Goal: Task Accomplishment & Management: Manage account settings

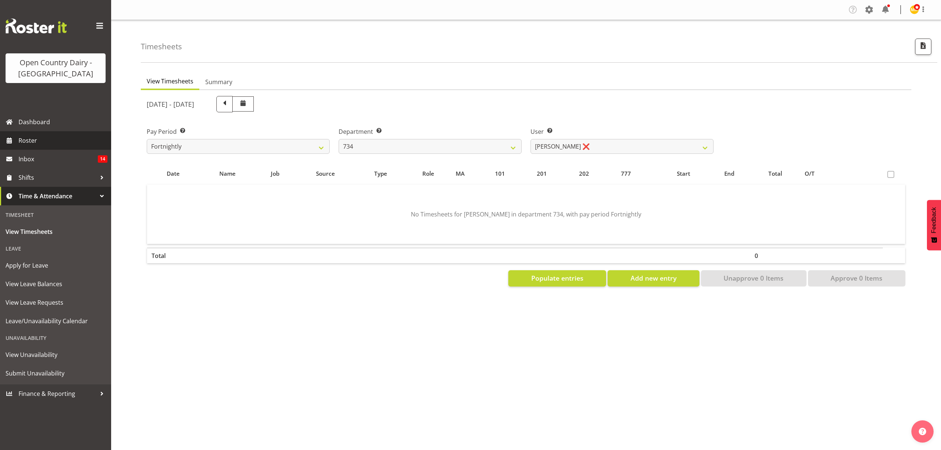
click at [54, 138] on span "Roster" at bounding box center [63, 140] width 89 height 11
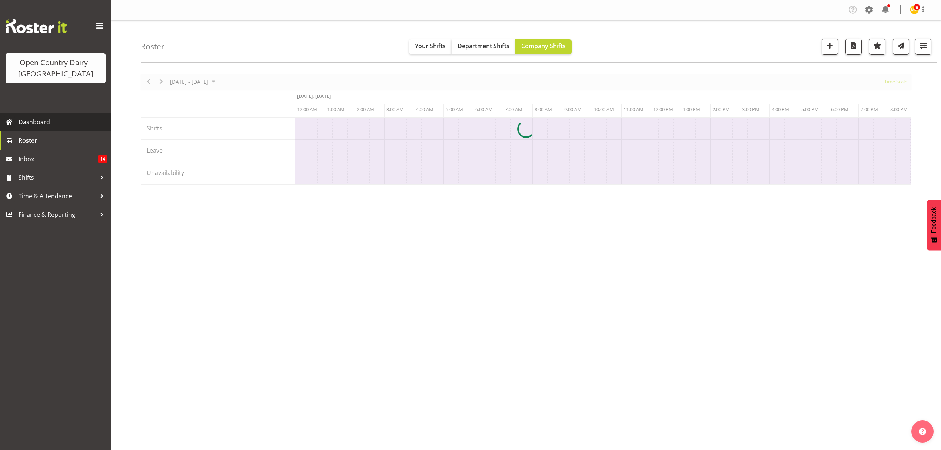
scroll to position [0, 3558]
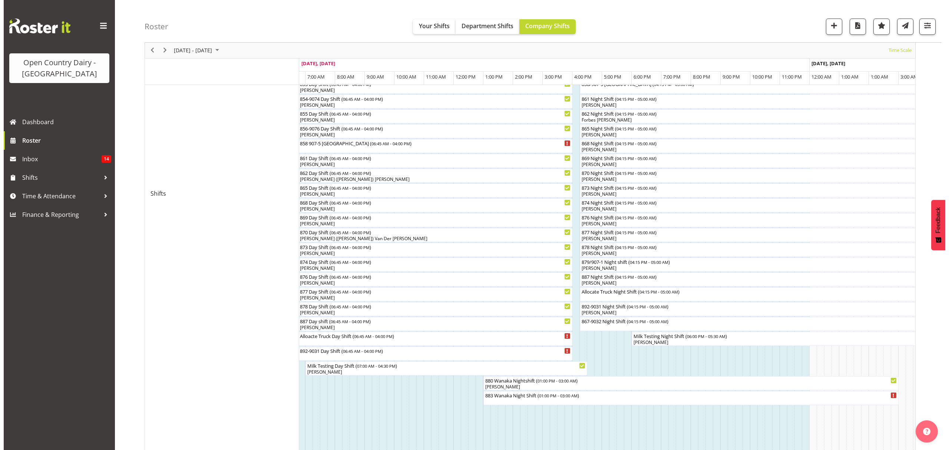
scroll to position [68, 0]
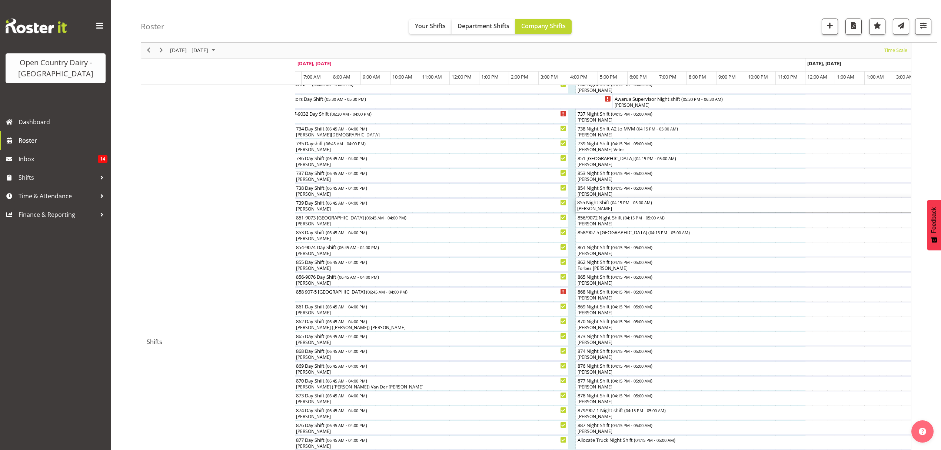
click at [612, 203] on div "855 Night Shift ( 04:15 PM - 05:00 AM )" at bounding box center [764, 201] width 375 height 7
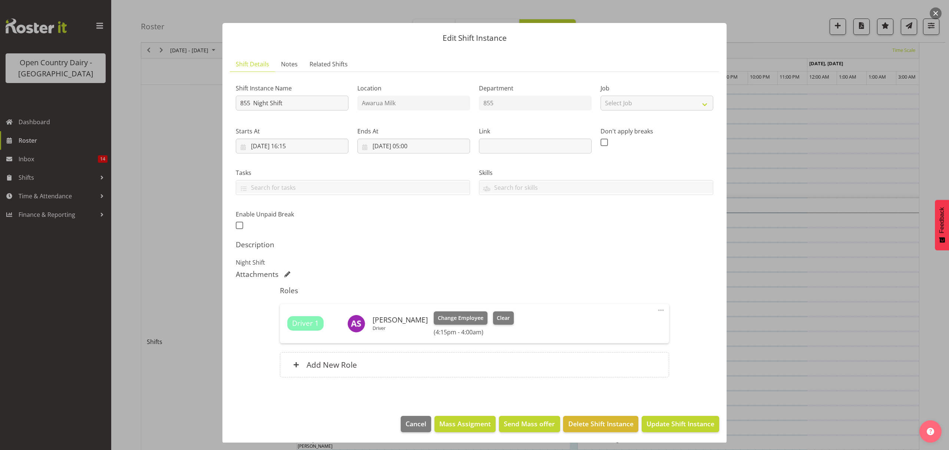
scroll to position [4, 0]
click at [500, 316] on span "Clear" at bounding box center [503, 317] width 13 height 8
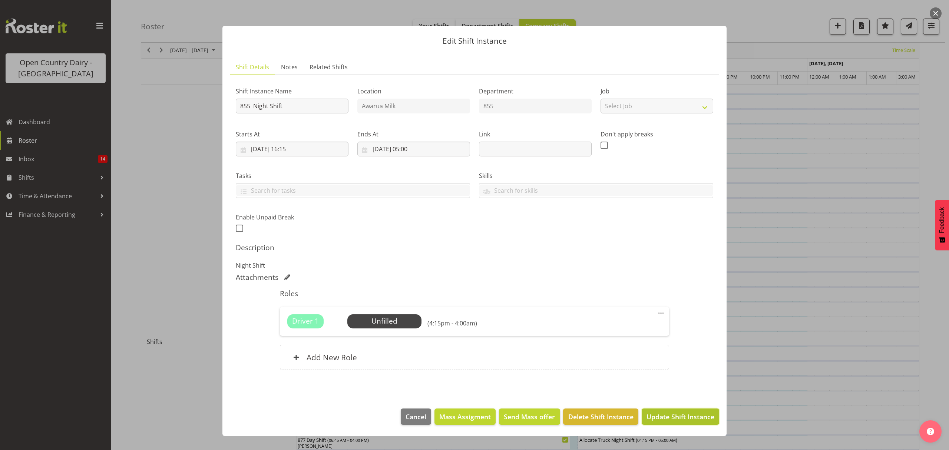
click at [659, 417] on span "Update Shift Instance" at bounding box center [680, 417] width 68 height 10
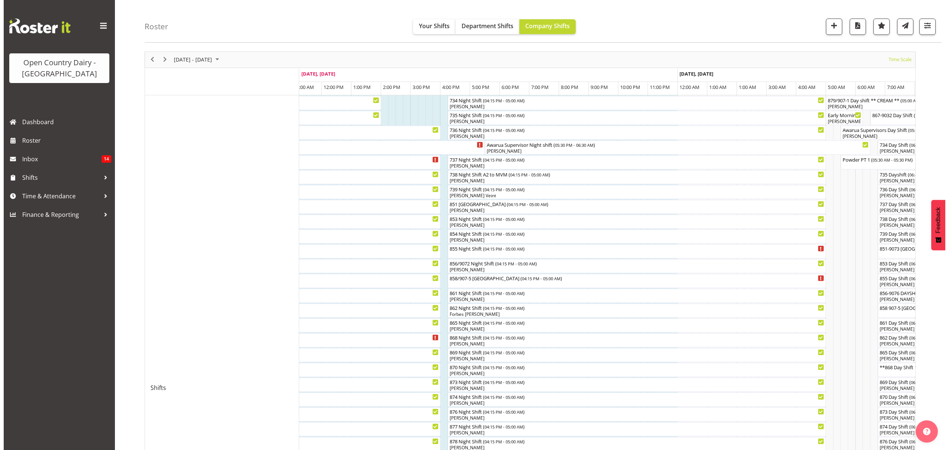
scroll to position [49, 0]
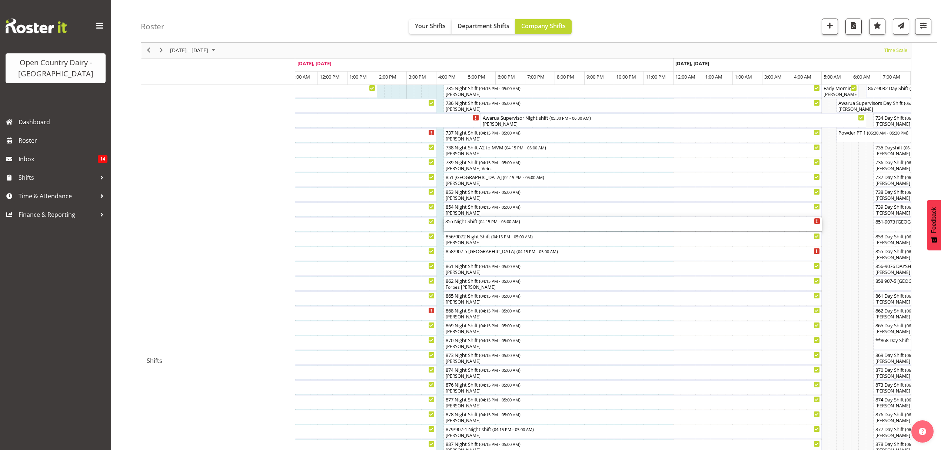
click at [514, 227] on div "855 Night Shift ( 04:15 PM - 05:00 AM )" at bounding box center [632, 224] width 375 height 14
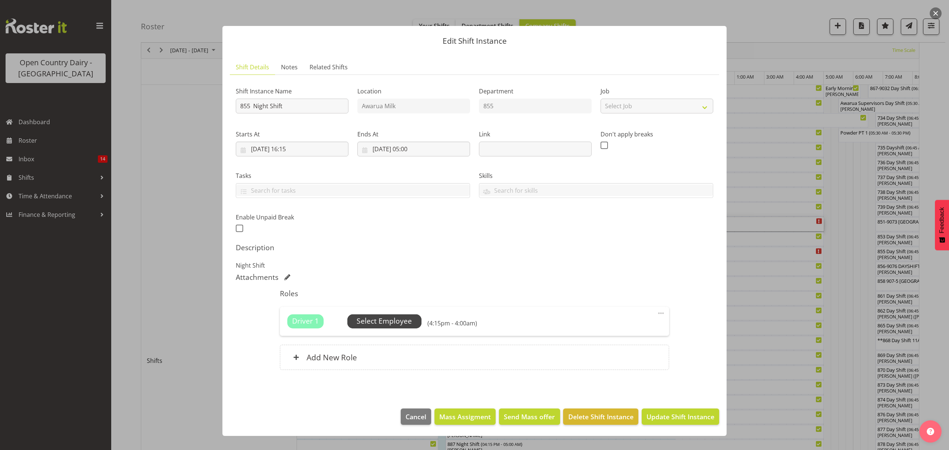
click at [377, 323] on span "Select Employee" at bounding box center [384, 321] width 55 height 11
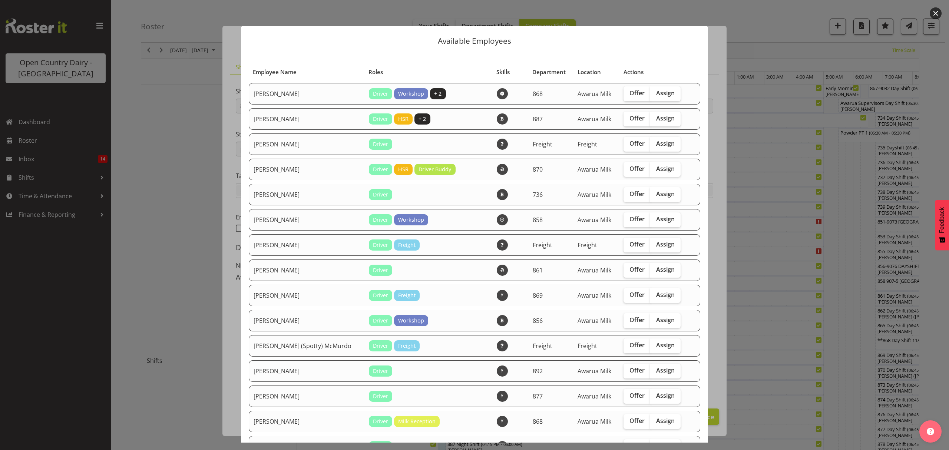
click at [623, 7] on div at bounding box center [474, 225] width 949 height 450
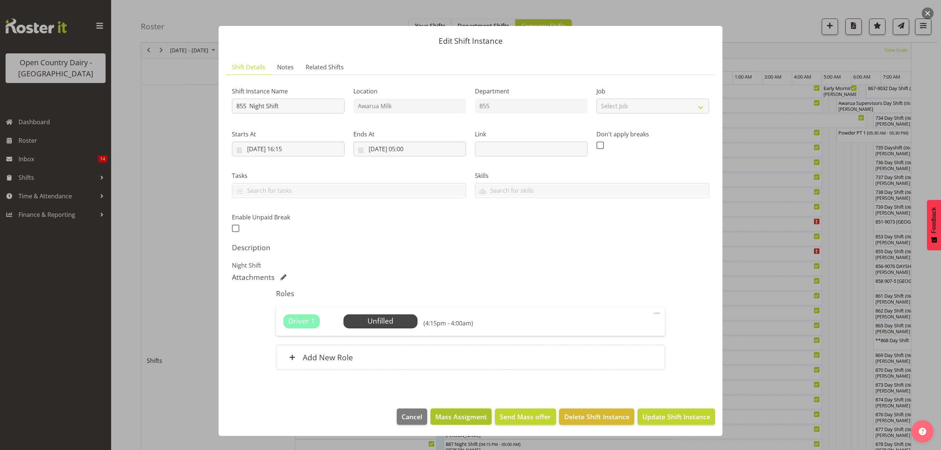
click at [447, 417] on span "Mass Assigment" at bounding box center [461, 417] width 52 height 10
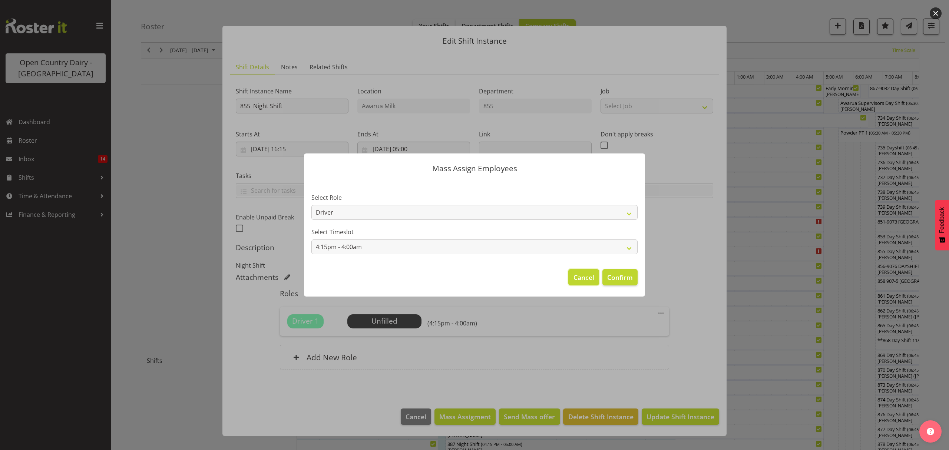
click at [589, 274] on span "Cancel" at bounding box center [583, 277] width 21 height 10
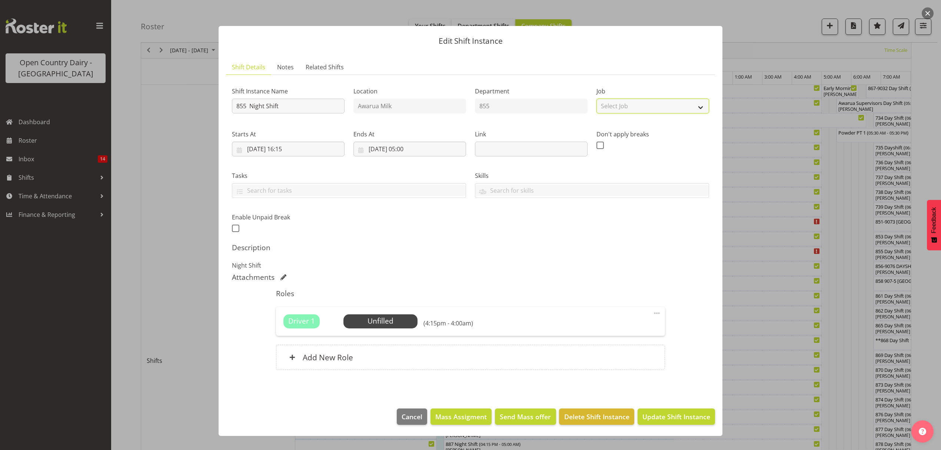
click at [646, 100] on select "Select Job Create new job Connecting /unconnecting Trailers Driving Meeting Mil…" at bounding box center [653, 106] width 113 height 15
select select "10670"
click at [597, 99] on select "Select Job Create new job Connecting /unconnecting Trailers Driving Meeting Mil…" at bounding box center [653, 106] width 113 height 15
click at [398, 191] on input "text" at bounding box center [348, 190] width 233 height 11
click at [368, 250] on h5 "Description" at bounding box center [470, 247] width 477 height 9
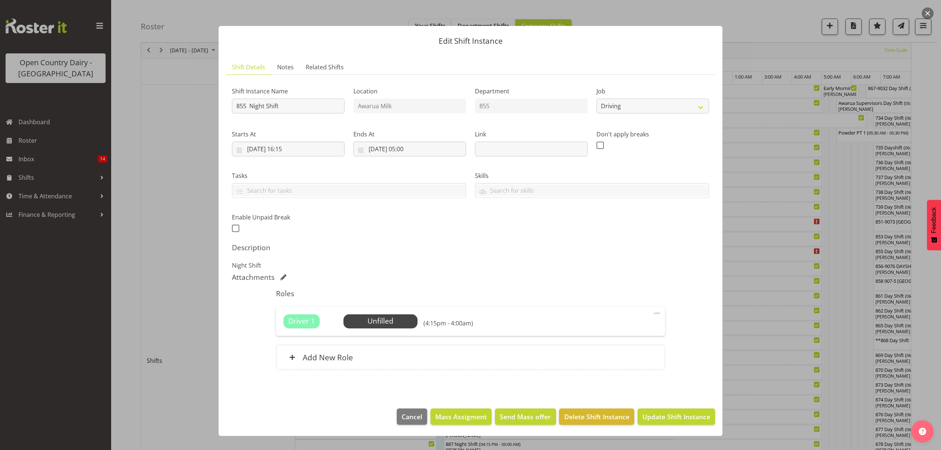
click at [655, 314] on span at bounding box center [657, 313] width 9 height 9
click at [631, 345] on link "Cover Role" at bounding box center [625, 342] width 71 height 13
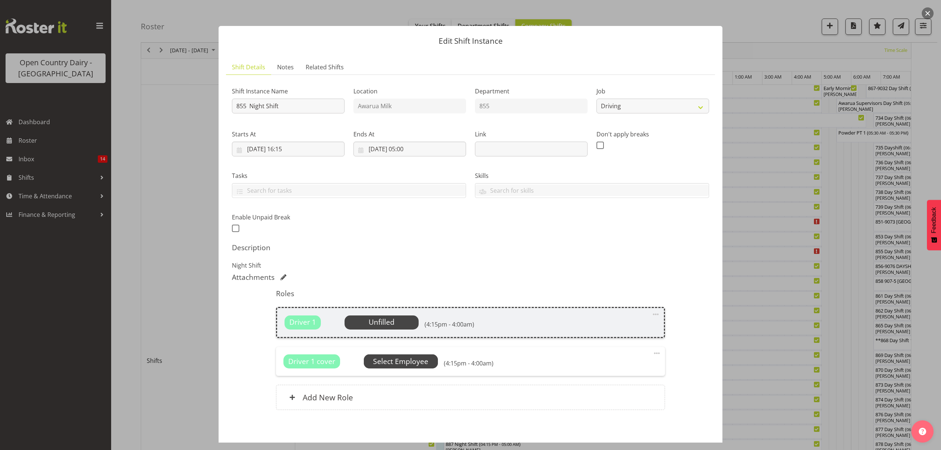
click at [411, 365] on span "Select Employee" at bounding box center [400, 361] width 55 height 11
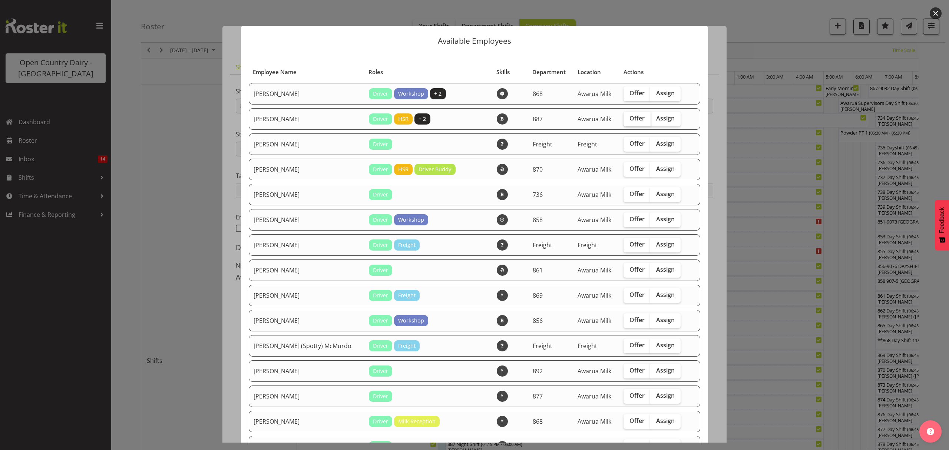
click at [629, 115] on span "Offer" at bounding box center [636, 118] width 15 height 7
click at [623, 116] on input "Offer" at bounding box center [625, 118] width 5 height 5
checkbox input "true"
click at [629, 170] on span "Offer" at bounding box center [636, 168] width 15 height 7
click at [626, 170] on input "Offer" at bounding box center [625, 168] width 5 height 5
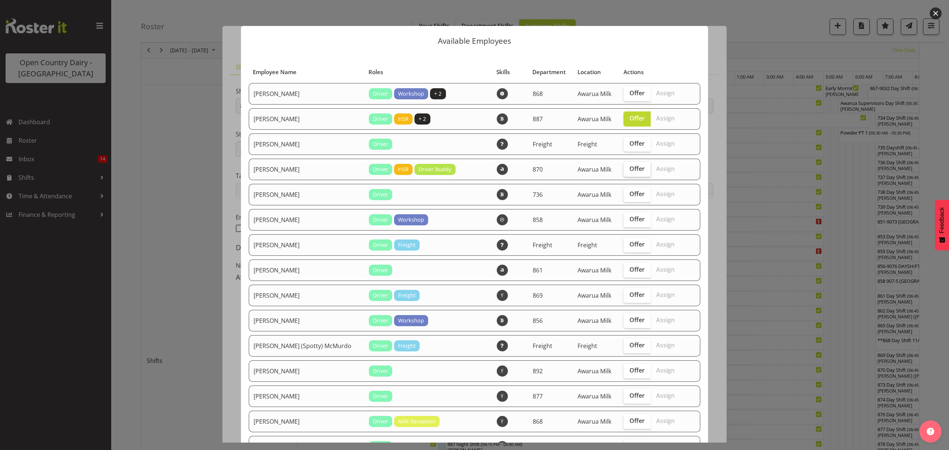
checkbox input "true"
click at [626, 188] on label "Offer" at bounding box center [636, 194] width 27 height 15
click at [626, 192] on input "Offer" at bounding box center [625, 194] width 5 height 5
checkbox input "true"
click at [629, 166] on span "Offer" at bounding box center [636, 168] width 15 height 7
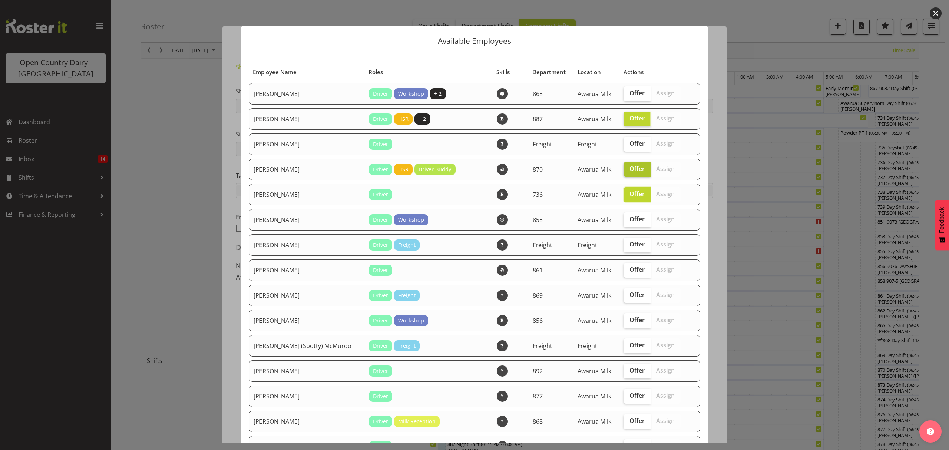
click at [623, 166] on input "Offer" at bounding box center [625, 168] width 5 height 5
checkbox input "false"
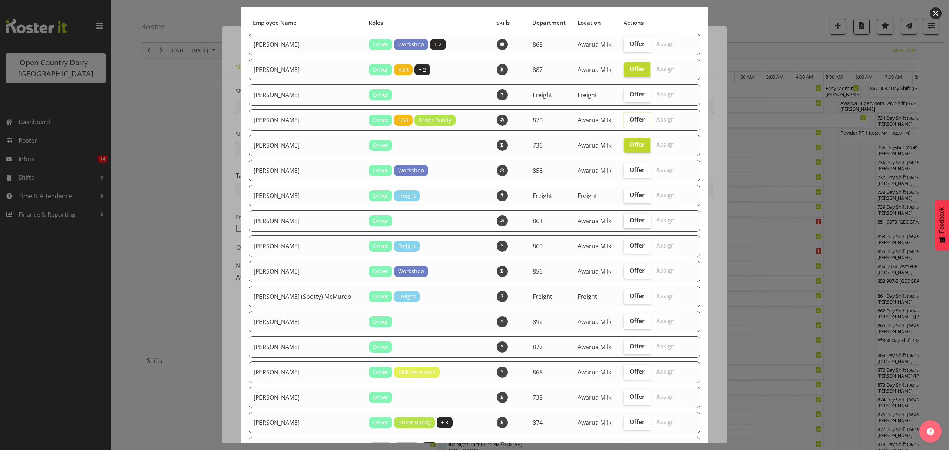
click at [629, 219] on span "Offer" at bounding box center [636, 219] width 15 height 7
click at [625, 219] on input "Offer" at bounding box center [625, 220] width 5 height 5
checkbox input "true"
click at [629, 242] on span "Offer" at bounding box center [636, 245] width 15 height 7
click at [623, 243] on input "Offer" at bounding box center [625, 245] width 5 height 5
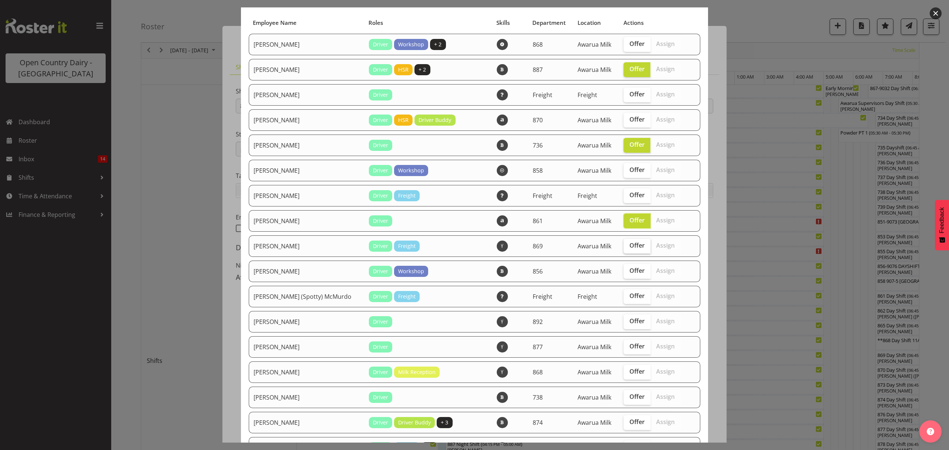
checkbox input "true"
click at [624, 264] on label "Offer" at bounding box center [636, 271] width 27 height 15
click at [624, 268] on input "Offer" at bounding box center [625, 270] width 5 height 5
checkbox input "true"
click at [629, 292] on span "Offer" at bounding box center [636, 295] width 15 height 7
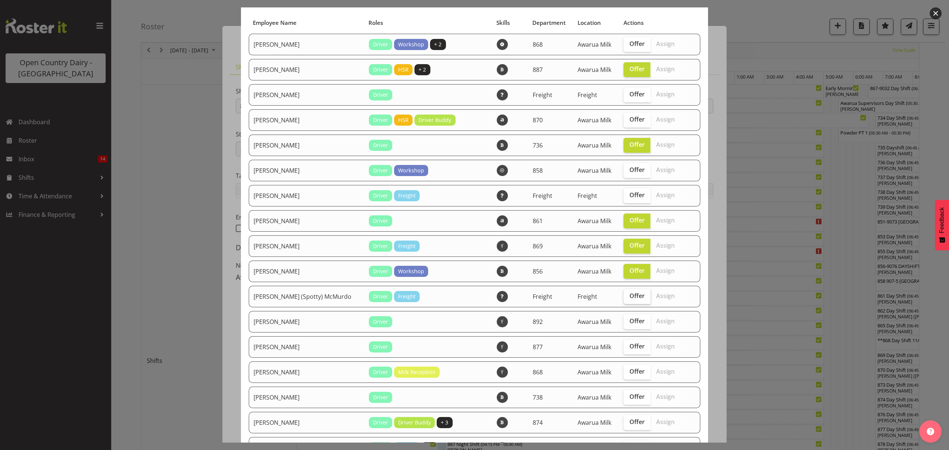
click at [623, 294] on input "Offer" at bounding box center [625, 296] width 5 height 5
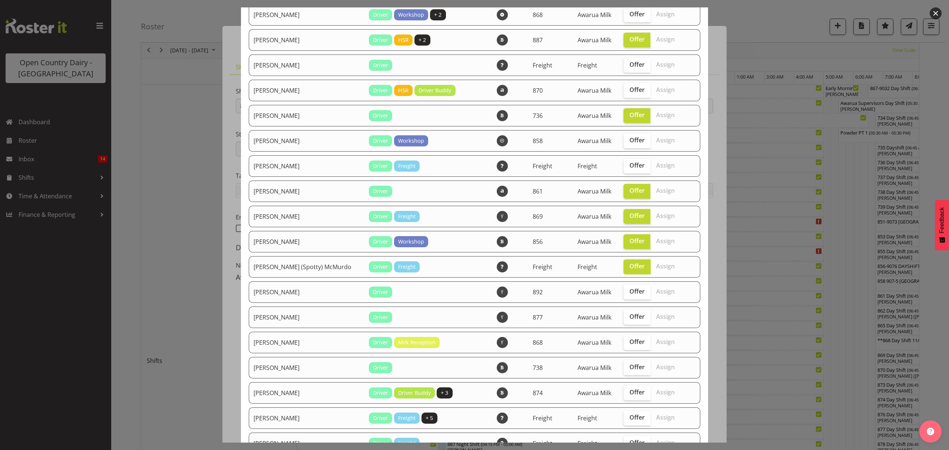
scroll to position [99, 0]
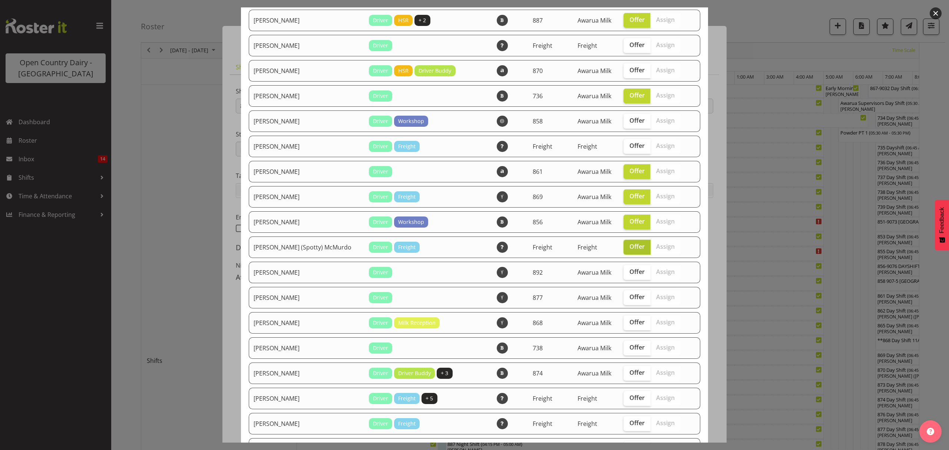
click at [629, 245] on span "Offer" at bounding box center [636, 246] width 15 height 7
click at [623, 245] on input "Offer" at bounding box center [625, 246] width 5 height 5
checkbox input "false"
click at [629, 275] on span "Offer" at bounding box center [636, 271] width 15 height 7
click at [624, 274] on input "Offer" at bounding box center [625, 271] width 5 height 5
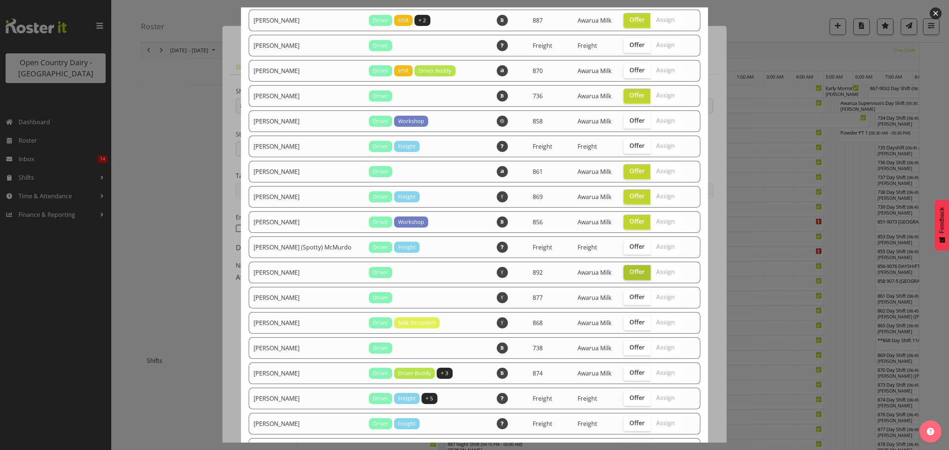
click at [629, 273] on span "Offer" at bounding box center [636, 271] width 15 height 7
click at [626, 273] on input "Offer" at bounding box center [625, 271] width 5 height 5
checkbox input "false"
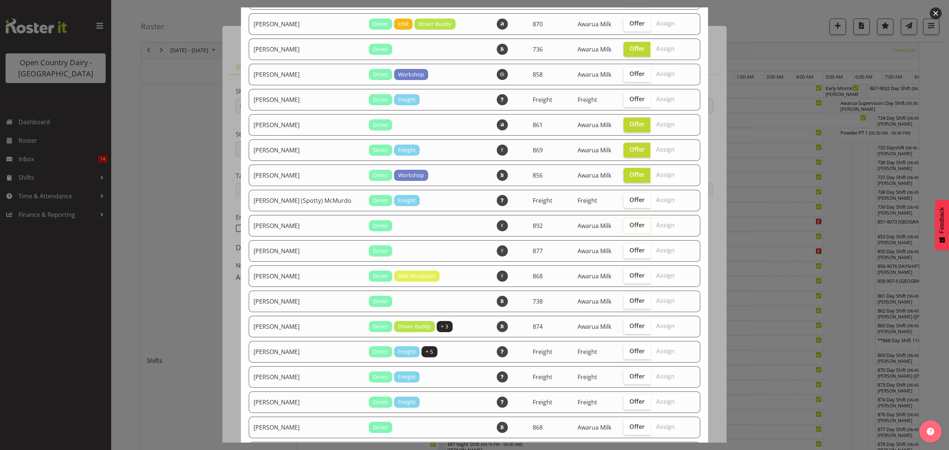
scroll to position [247, 0]
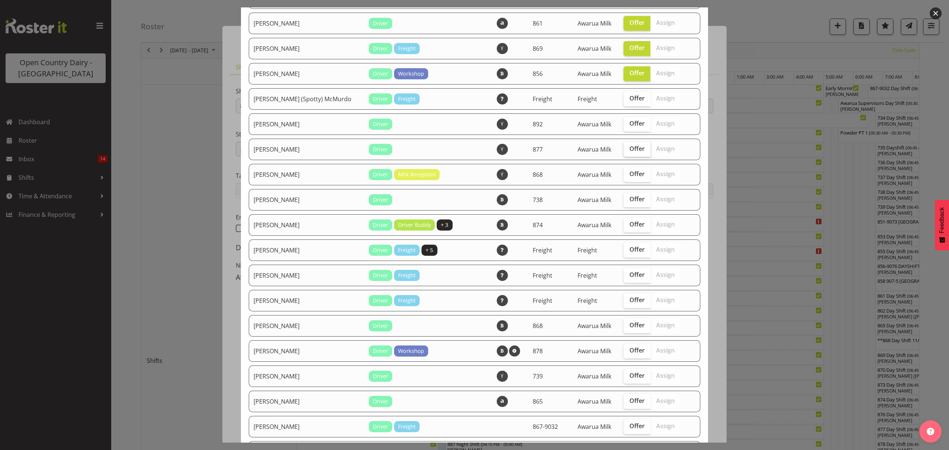
click at [623, 142] on label "Offer" at bounding box center [636, 149] width 27 height 15
click at [623, 146] on input "Offer" at bounding box center [625, 148] width 5 height 5
click at [629, 149] on span "Offer" at bounding box center [636, 148] width 15 height 7
click at [623, 149] on input "Offer" at bounding box center [625, 148] width 5 height 5
click at [629, 149] on span "Offer" at bounding box center [636, 148] width 15 height 7
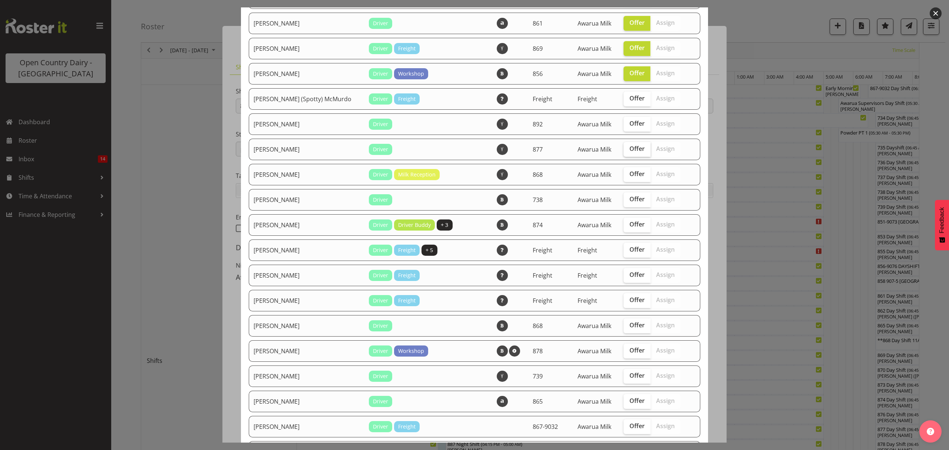
click at [623, 149] on input "Offer" at bounding box center [625, 148] width 5 height 5
checkbox input "true"
click at [629, 173] on span "Offer" at bounding box center [636, 173] width 15 height 7
click at [623, 173] on input "Offer" at bounding box center [625, 174] width 5 height 5
checkbox input "true"
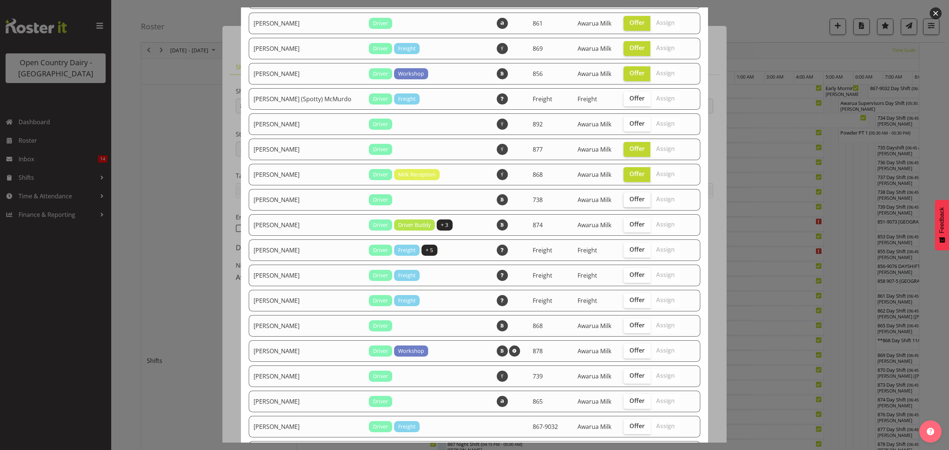
click at [629, 198] on span "Offer" at bounding box center [636, 198] width 15 height 7
click at [623, 198] on input "Offer" at bounding box center [625, 199] width 5 height 5
checkbox input "true"
click at [623, 218] on label "Offer" at bounding box center [636, 225] width 27 height 15
click at [623, 222] on input "Offer" at bounding box center [625, 224] width 5 height 5
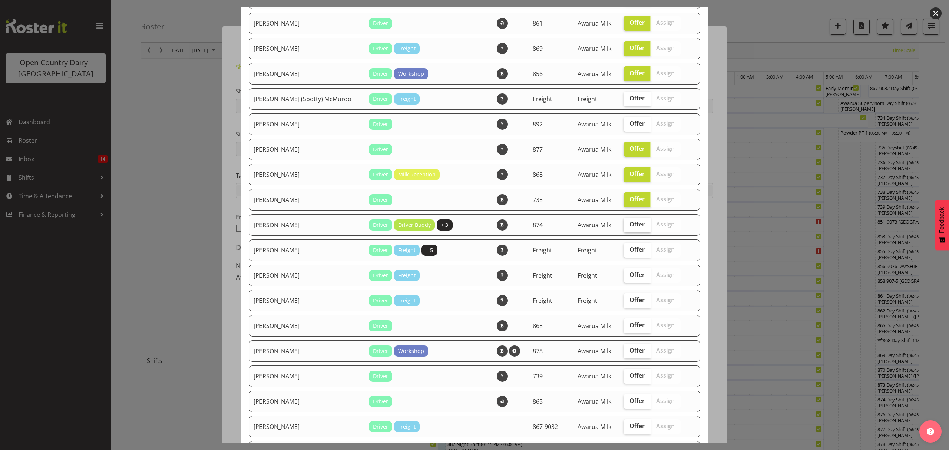
checkbox input "true"
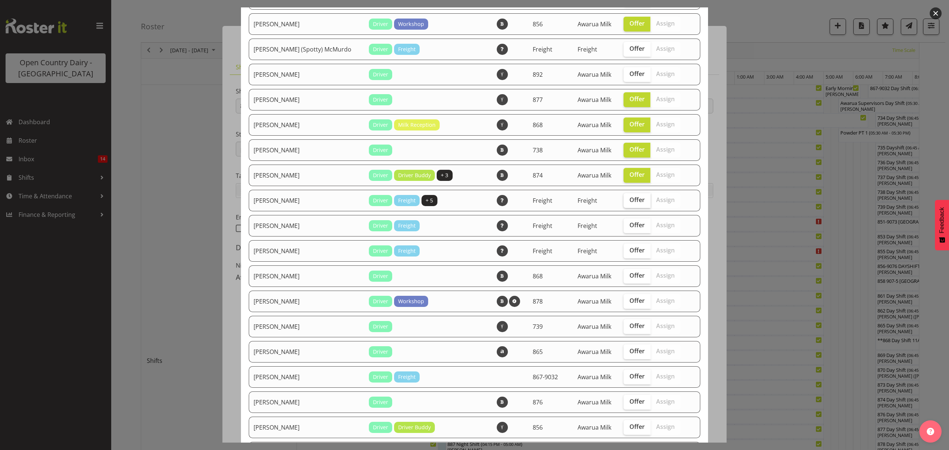
click at [629, 199] on span "Offer" at bounding box center [636, 199] width 15 height 7
click at [623, 199] on input "Offer" at bounding box center [625, 200] width 5 height 5
checkbox input "true"
click at [629, 223] on span "Offer" at bounding box center [636, 224] width 15 height 7
click at [625, 223] on input "Offer" at bounding box center [625, 225] width 5 height 5
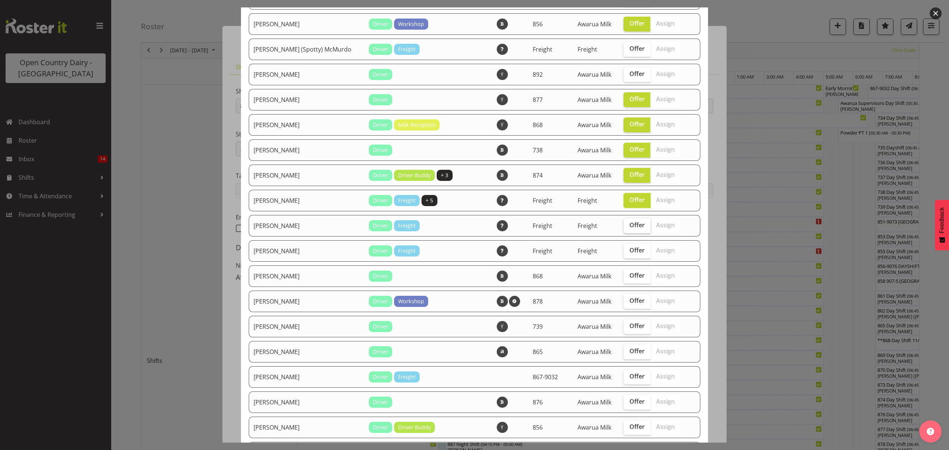
checkbox input "true"
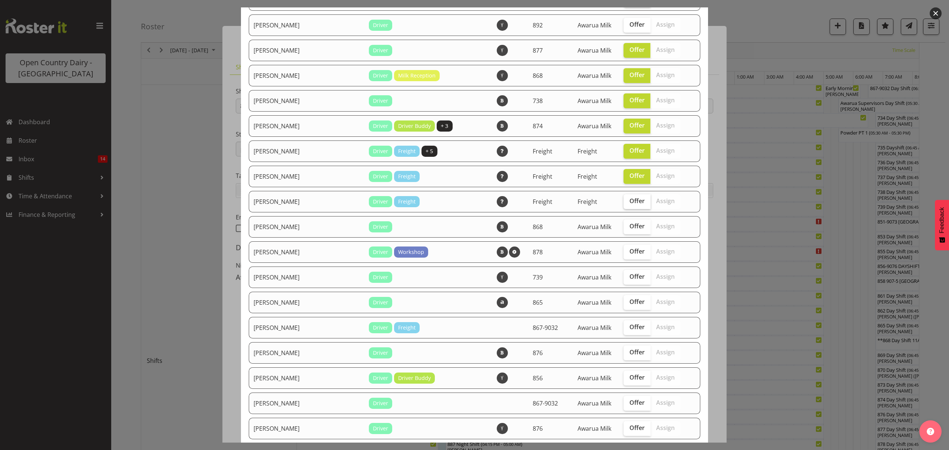
click at [629, 202] on span "Offer" at bounding box center [636, 200] width 15 height 7
click at [624, 202] on input "Offer" at bounding box center [625, 201] width 5 height 5
checkbox input "true"
click at [629, 224] on span "Offer" at bounding box center [636, 225] width 15 height 7
click at [628, 224] on input "Offer" at bounding box center [625, 226] width 5 height 5
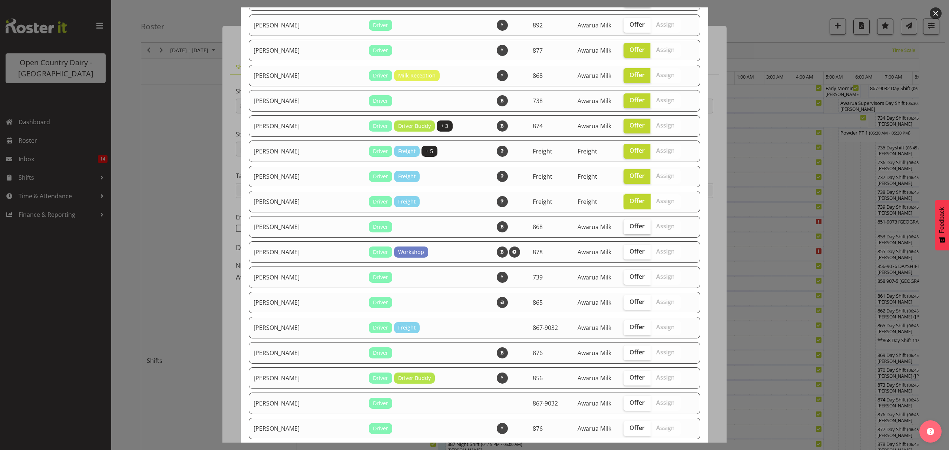
checkbox input "true"
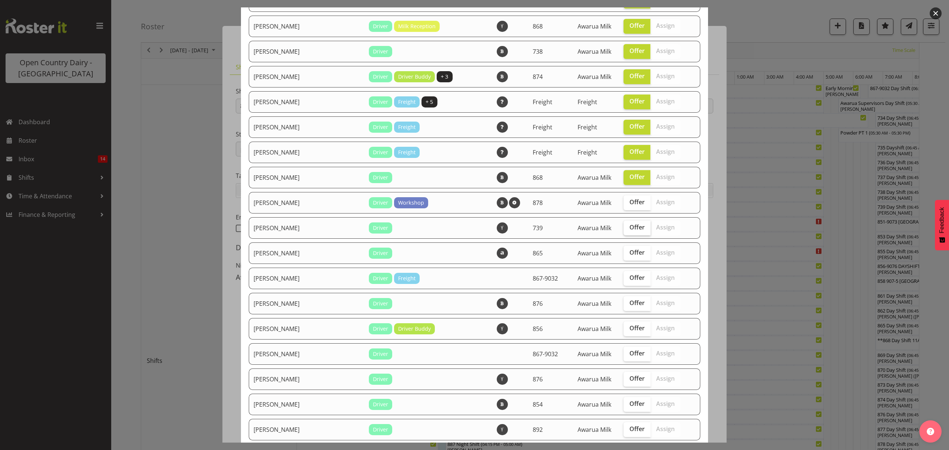
click at [629, 223] on span "Offer" at bounding box center [636, 226] width 15 height 7
click at [624, 225] on input "Offer" at bounding box center [625, 227] width 5 height 5
checkbox input "true"
click at [629, 249] on span "Offer" at bounding box center [636, 252] width 15 height 7
click at [623, 250] on input "Offer" at bounding box center [625, 252] width 5 height 5
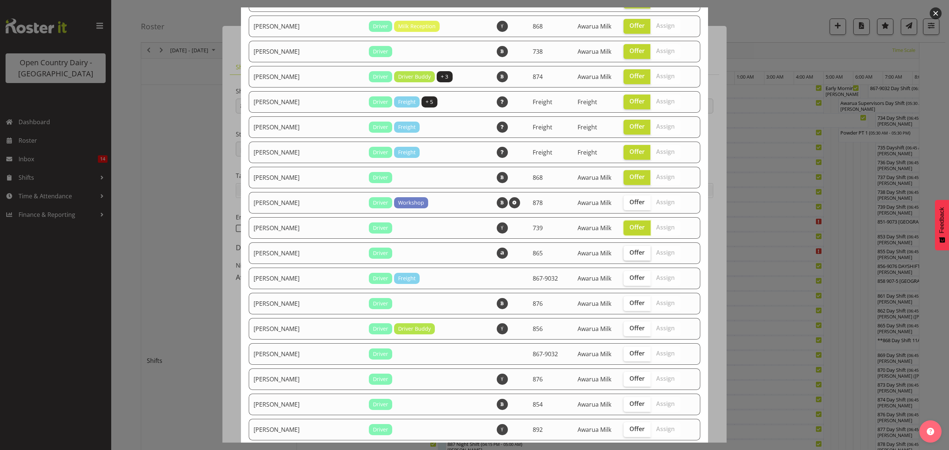
checkbox input "true"
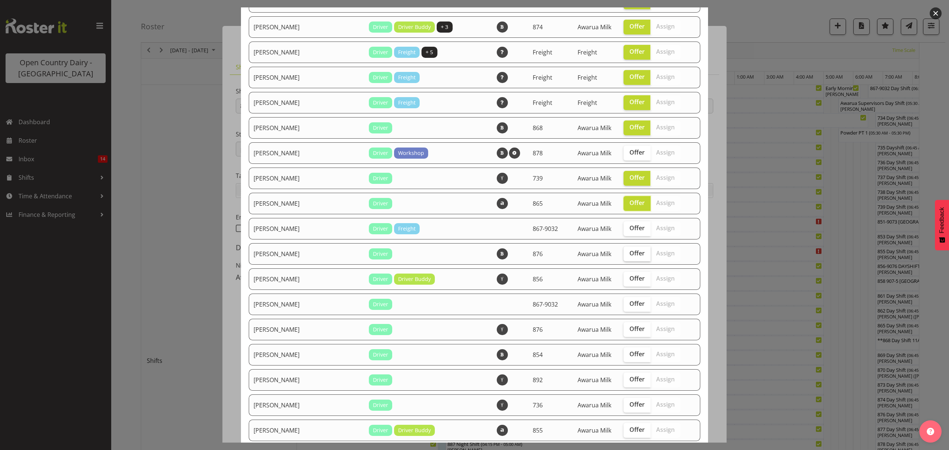
click at [623, 251] on input "Offer" at bounding box center [625, 253] width 5 height 5
checkbox input "true"
click at [623, 230] on input "Offer" at bounding box center [625, 228] width 5 height 5
checkbox input "true"
click at [629, 277] on span "Offer" at bounding box center [636, 278] width 15 height 7
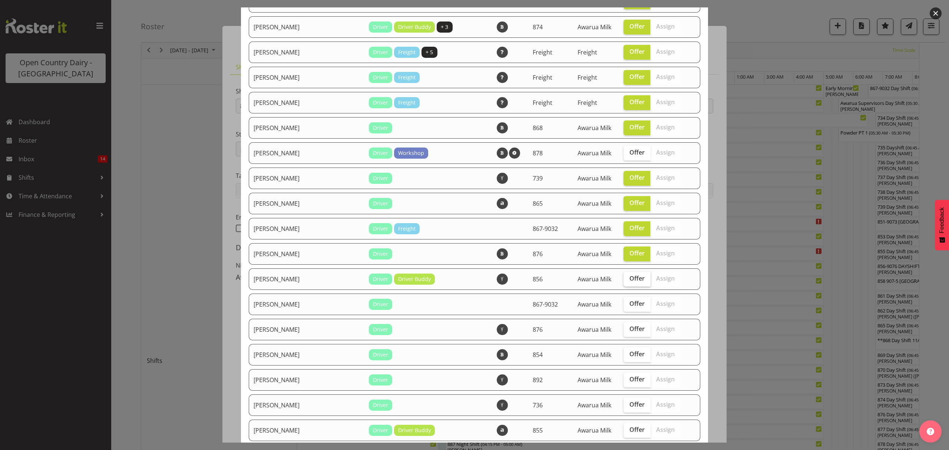
click at [623, 277] on input "Offer" at bounding box center [625, 278] width 5 height 5
checkbox input "true"
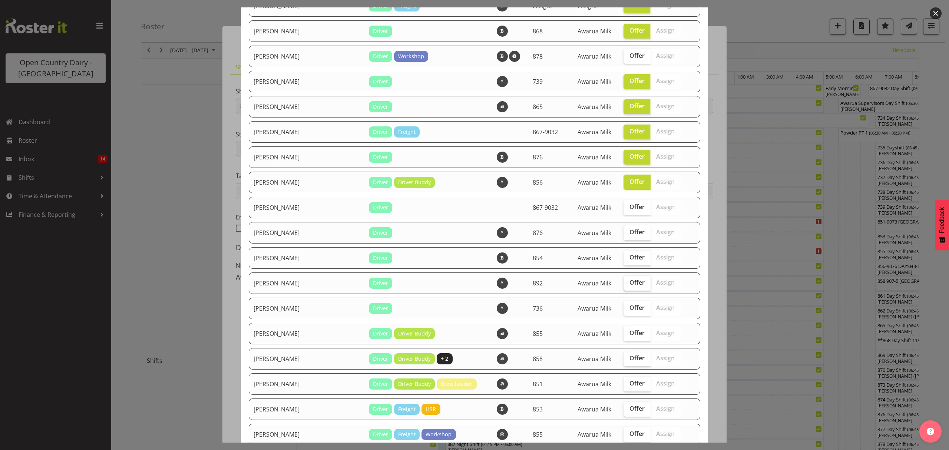
scroll to position [543, 0]
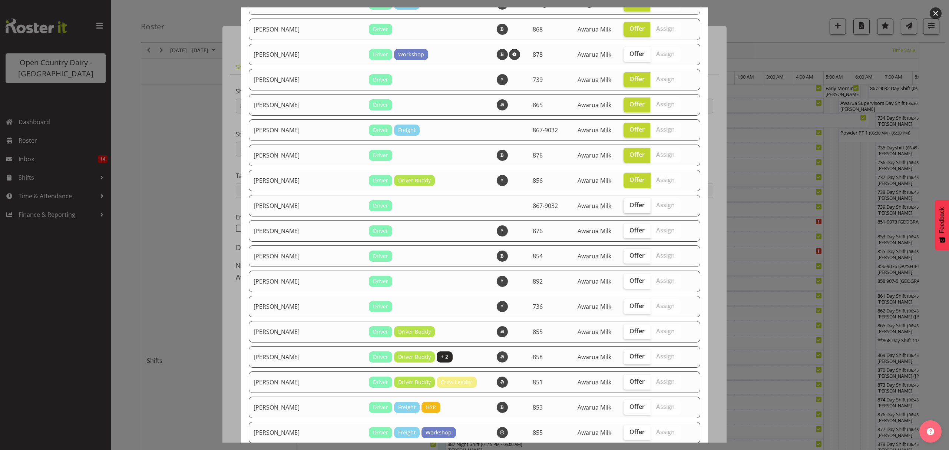
click at [629, 205] on span "Offer" at bounding box center [636, 204] width 15 height 7
click at [627, 205] on input "Offer" at bounding box center [625, 205] width 5 height 5
checkbox input "true"
click at [623, 233] on label "Offer" at bounding box center [636, 230] width 27 height 15
click at [623, 233] on input "Offer" at bounding box center [625, 230] width 5 height 5
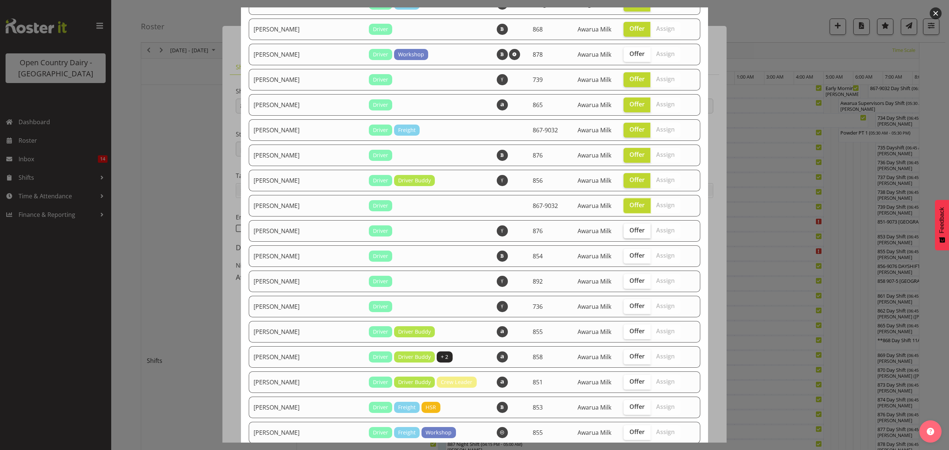
checkbox input "true"
click at [623, 260] on label "Offer" at bounding box center [636, 256] width 27 height 15
click at [623, 258] on input "Offer" at bounding box center [625, 255] width 5 height 5
checkbox input "true"
click at [629, 279] on span "Offer" at bounding box center [636, 280] width 15 height 7
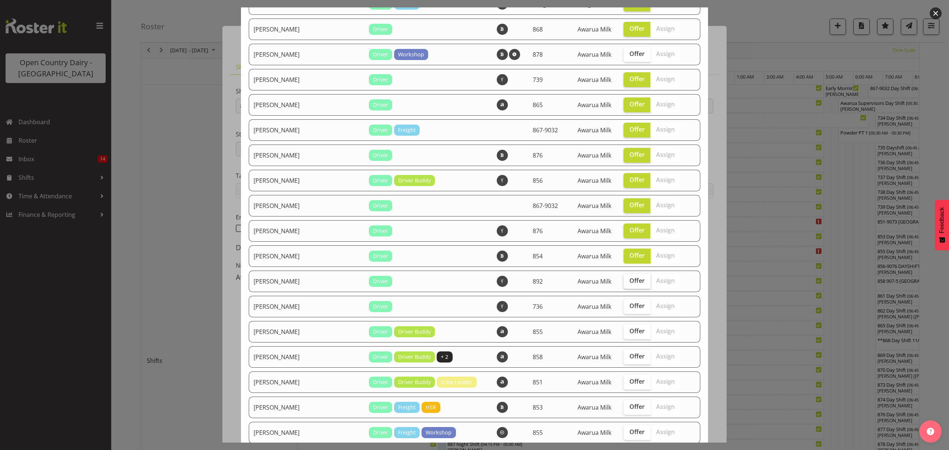
click at [627, 279] on input "Offer" at bounding box center [625, 280] width 5 height 5
checkbox input "true"
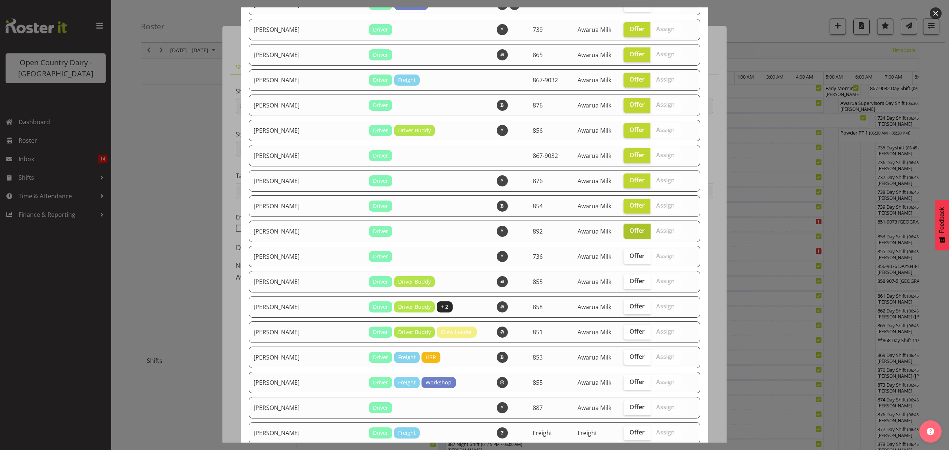
scroll to position [642, 0]
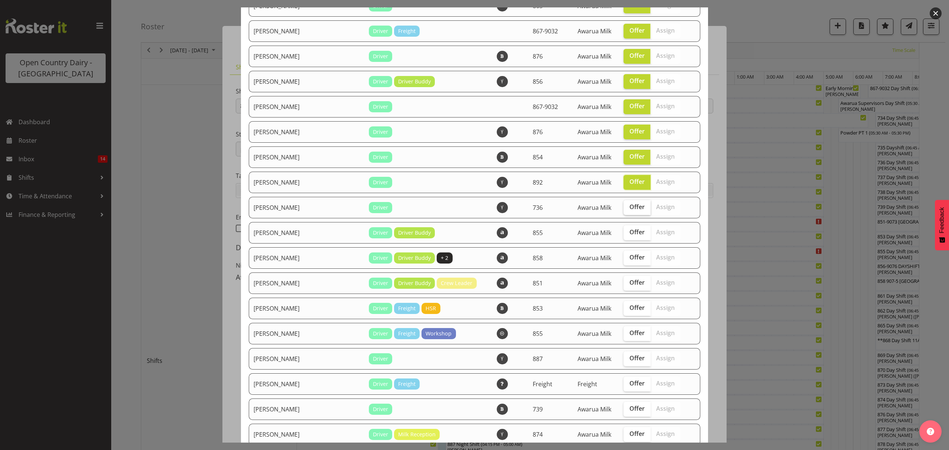
click at [629, 205] on span "Offer" at bounding box center [636, 206] width 15 height 7
click at [626, 205] on input "Offer" at bounding box center [625, 207] width 5 height 5
checkbox input "true"
click at [629, 228] on span "Offer" at bounding box center [636, 231] width 15 height 7
click at [624, 230] on input "Offer" at bounding box center [625, 232] width 5 height 5
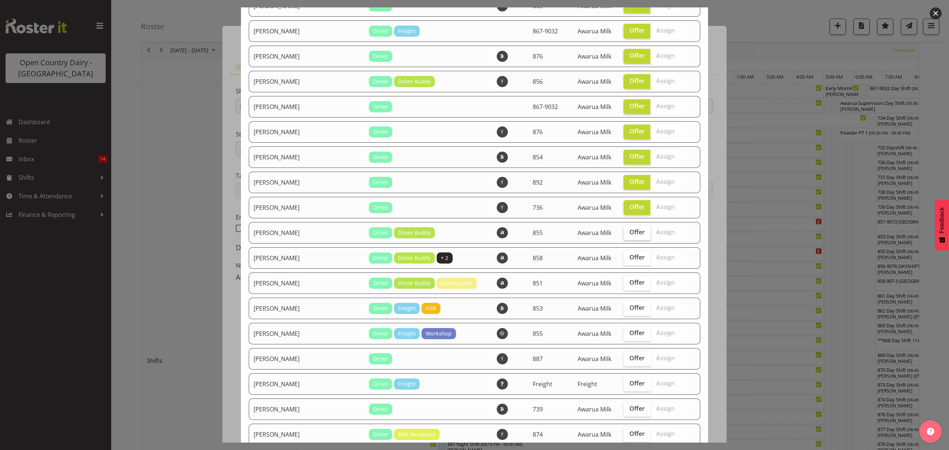
checkbox input "true"
click at [629, 253] on span "Offer" at bounding box center [636, 256] width 15 height 7
click at [628, 255] on input "Offer" at bounding box center [625, 257] width 5 height 5
checkbox input "true"
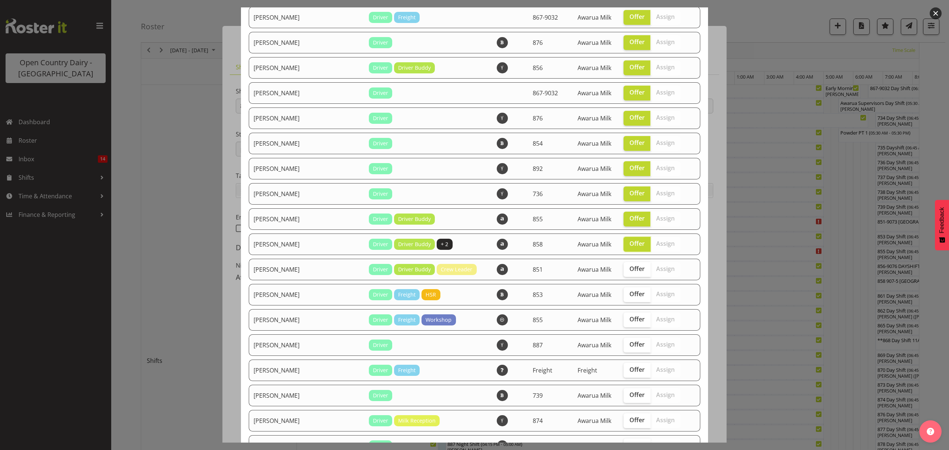
scroll to position [692, 0]
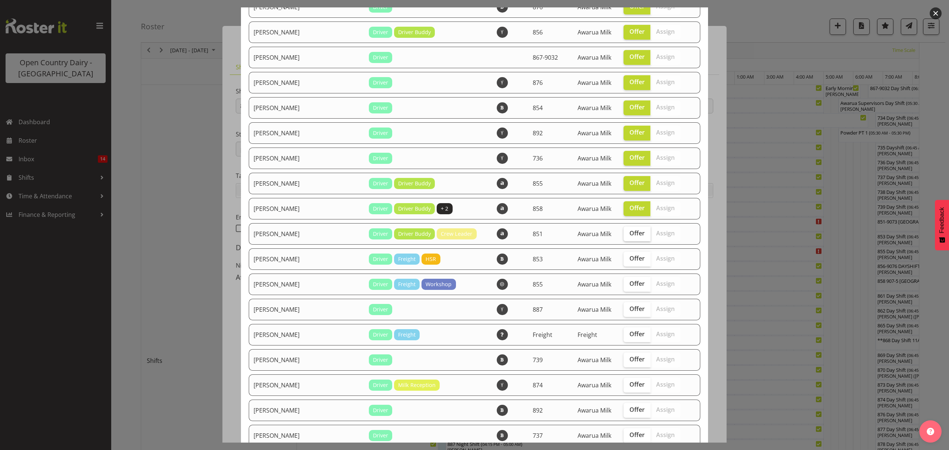
click at [623, 226] on label "Offer" at bounding box center [636, 233] width 27 height 15
click at [623, 231] on input "Offer" at bounding box center [625, 233] width 5 height 5
checkbox input "true"
click at [629, 255] on span "Offer" at bounding box center [636, 258] width 15 height 7
click at [624, 256] on input "Offer" at bounding box center [625, 258] width 5 height 5
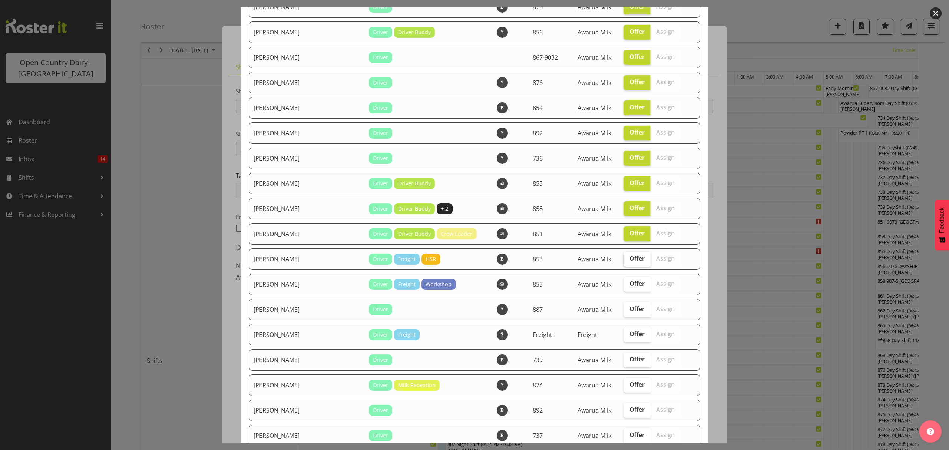
checkbox input "true"
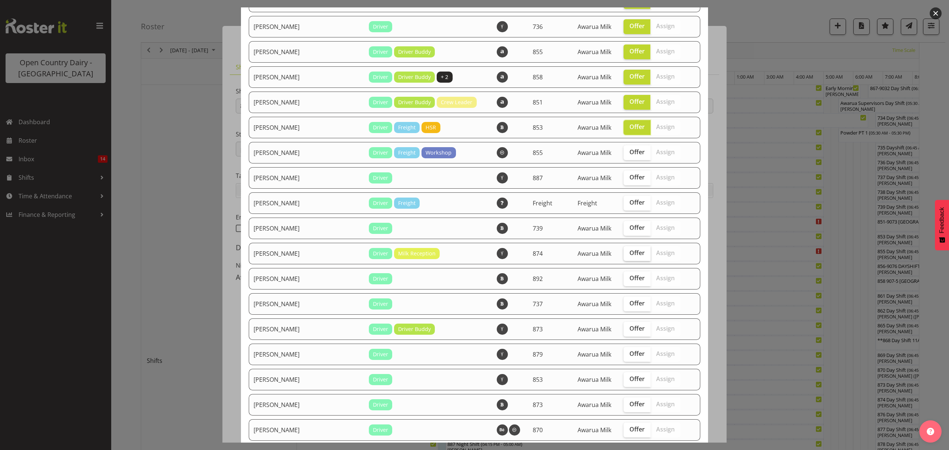
scroll to position [840, 0]
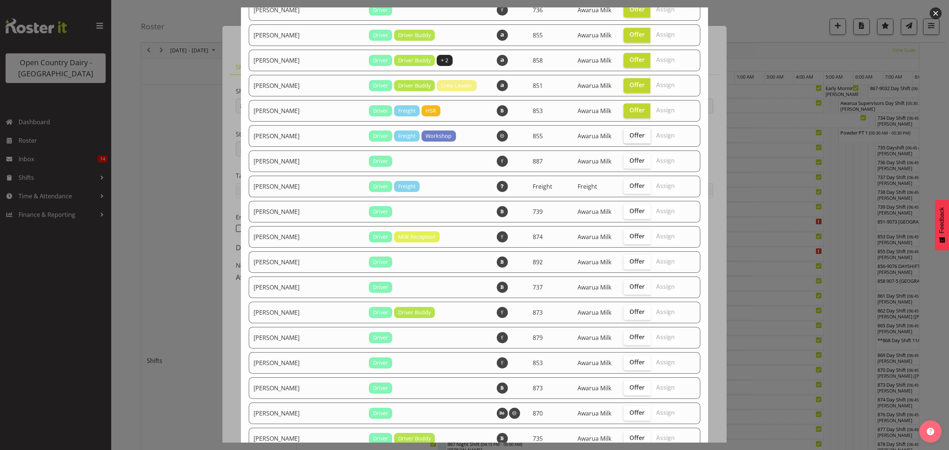
click at [629, 136] on span "Offer" at bounding box center [636, 135] width 15 height 7
click at [623, 136] on input "Offer" at bounding box center [625, 135] width 5 height 5
checkbox input "true"
click at [629, 162] on span "Offer" at bounding box center [636, 160] width 15 height 7
click at [623, 162] on input "Offer" at bounding box center [625, 160] width 5 height 5
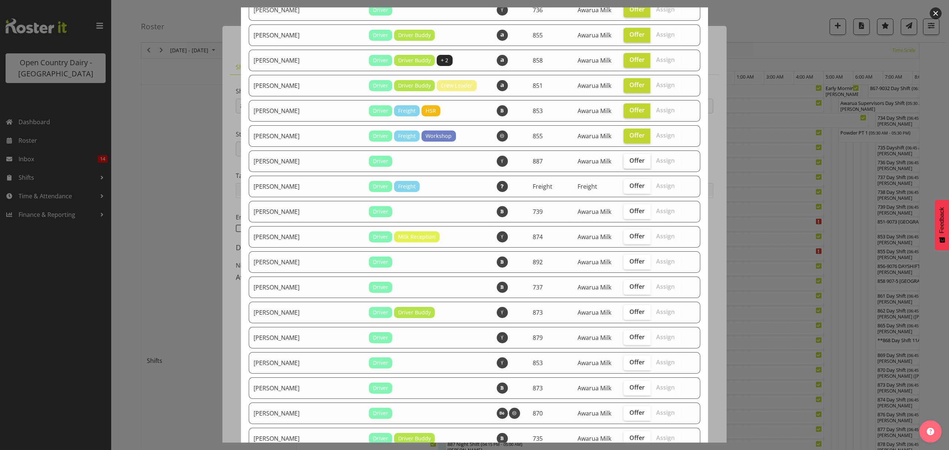
checkbox input "true"
click at [629, 183] on span "Offer" at bounding box center [636, 185] width 15 height 7
click at [624, 183] on input "Offer" at bounding box center [625, 185] width 5 height 5
checkbox input "true"
click at [629, 210] on span "Offer" at bounding box center [636, 210] width 15 height 7
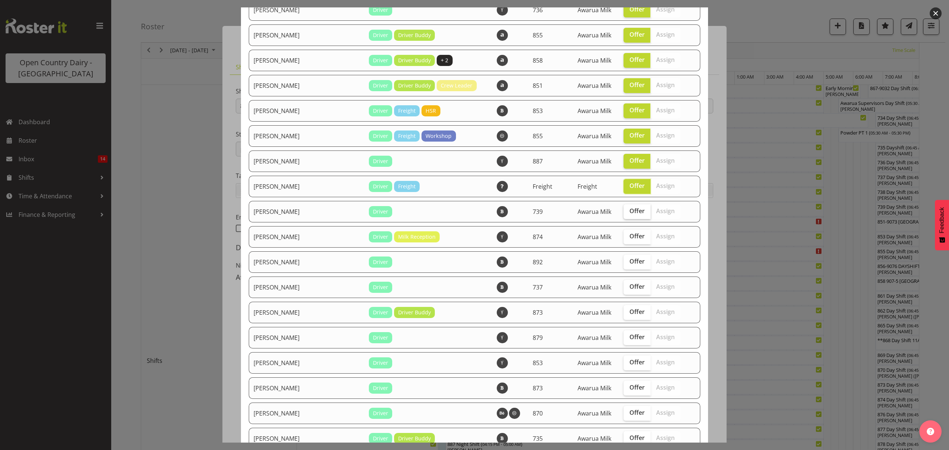
click at [625, 210] on input "Offer" at bounding box center [625, 211] width 5 height 5
checkbox input "true"
click at [629, 235] on span "Offer" at bounding box center [636, 235] width 15 height 7
click at [624, 235] on input "Offer" at bounding box center [625, 236] width 5 height 5
checkbox input "true"
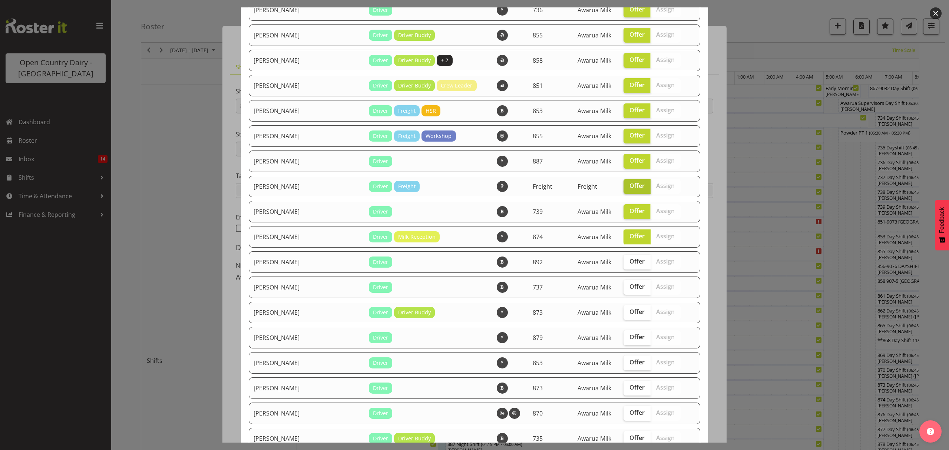
click at [629, 184] on span "Offer" at bounding box center [636, 185] width 15 height 7
click at [627, 184] on input "Offer" at bounding box center [625, 185] width 5 height 5
checkbox input "false"
click at [629, 258] on span "Offer" at bounding box center [636, 261] width 15 height 7
click at [627, 259] on input "Offer" at bounding box center [625, 261] width 5 height 5
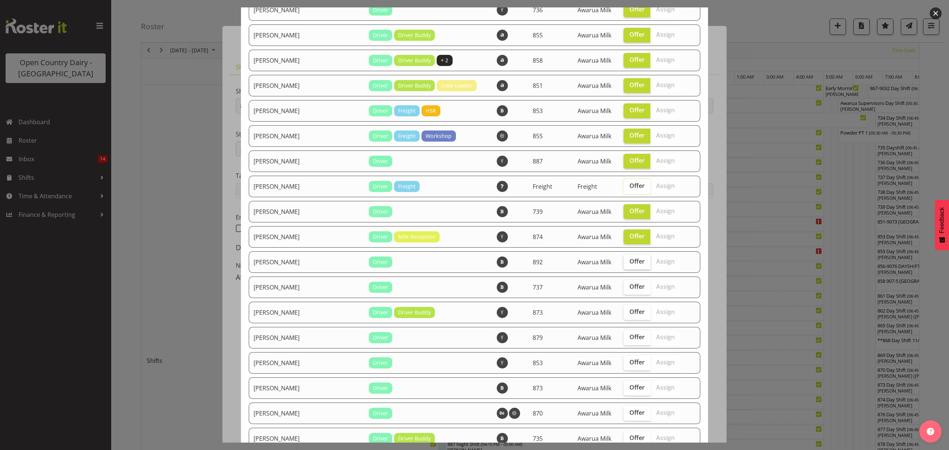
checkbox input "true"
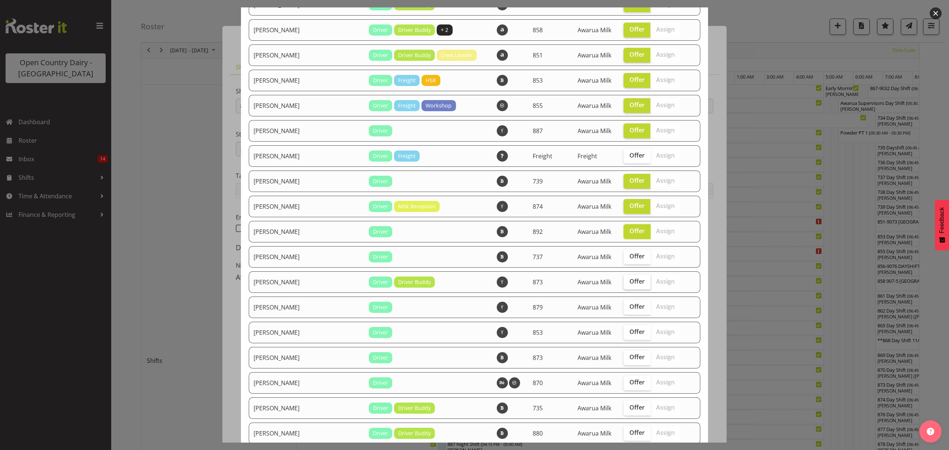
scroll to position [889, 0]
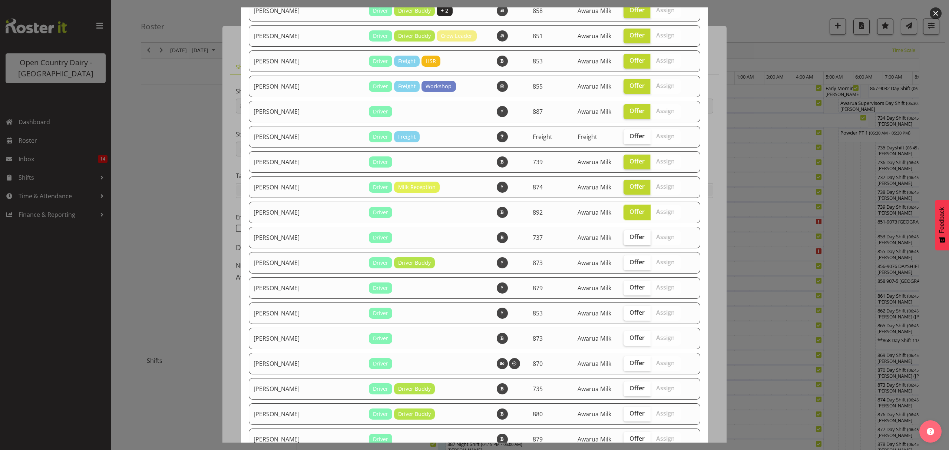
click at [629, 236] on span "Offer" at bounding box center [636, 236] width 15 height 7
click at [624, 236] on input "Offer" at bounding box center [625, 237] width 5 height 5
checkbox input "true"
click at [626, 255] on label "Offer" at bounding box center [636, 262] width 27 height 15
click at [626, 260] on input "Offer" at bounding box center [625, 262] width 5 height 5
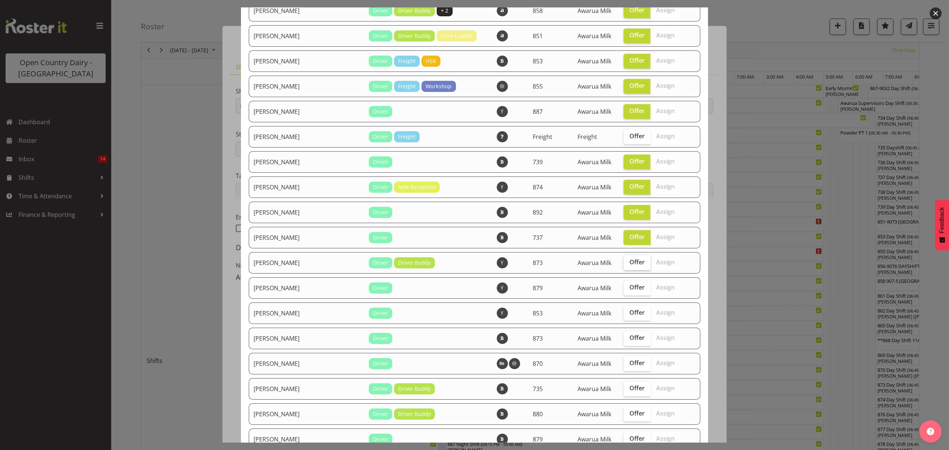
checkbox input "true"
click at [628, 277] on td "Offer Assign" at bounding box center [654, 287] width 71 height 21
click at [629, 284] on span "Offer" at bounding box center [636, 287] width 15 height 7
click at [628, 285] on input "Offer" at bounding box center [625, 287] width 5 height 5
checkbox input "true"
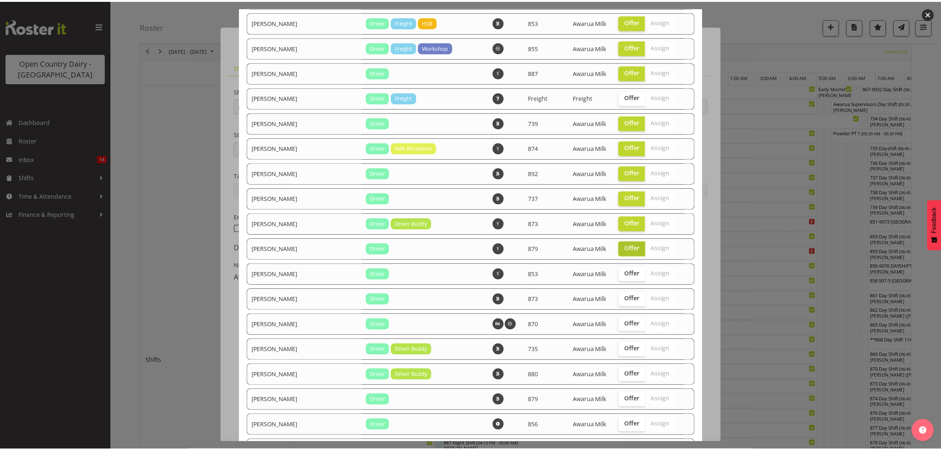
scroll to position [1018, 0]
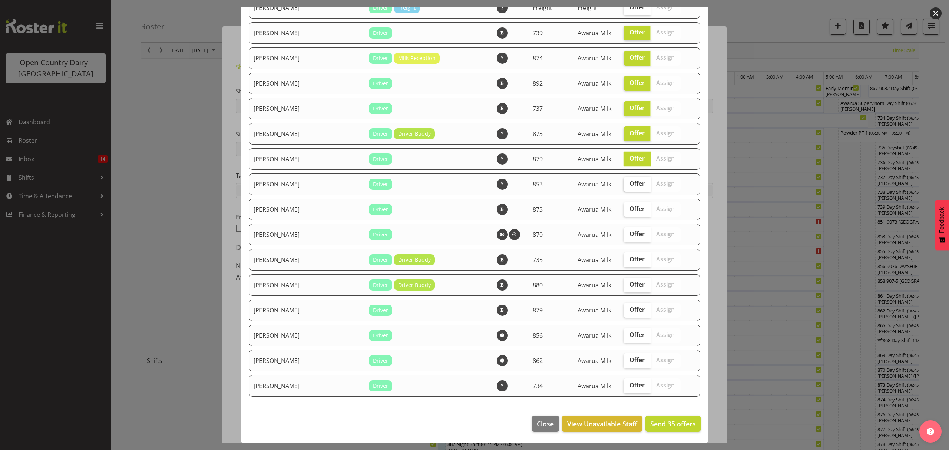
click at [629, 185] on span "Offer" at bounding box center [636, 183] width 15 height 7
click at [624, 185] on input "Offer" at bounding box center [625, 183] width 5 height 5
checkbox input "true"
click at [625, 202] on label "Offer" at bounding box center [636, 209] width 27 height 15
click at [625, 206] on input "Offer" at bounding box center [625, 208] width 5 height 5
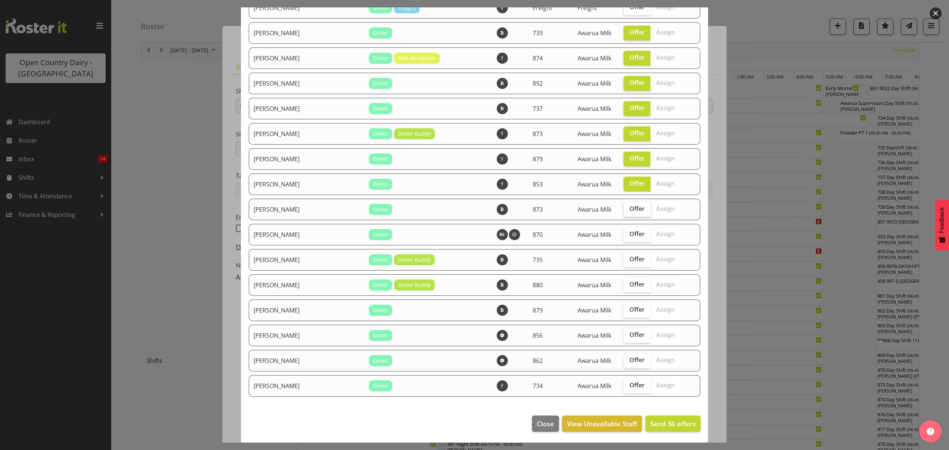
checkbox input "true"
drag, startPoint x: 625, startPoint y: 228, endPoint x: 621, endPoint y: 256, distance: 28.4
click at [624, 232] on label "Offer" at bounding box center [636, 234] width 27 height 15
click at [624, 232] on input "Offer" at bounding box center [625, 234] width 5 height 5
checkbox input "true"
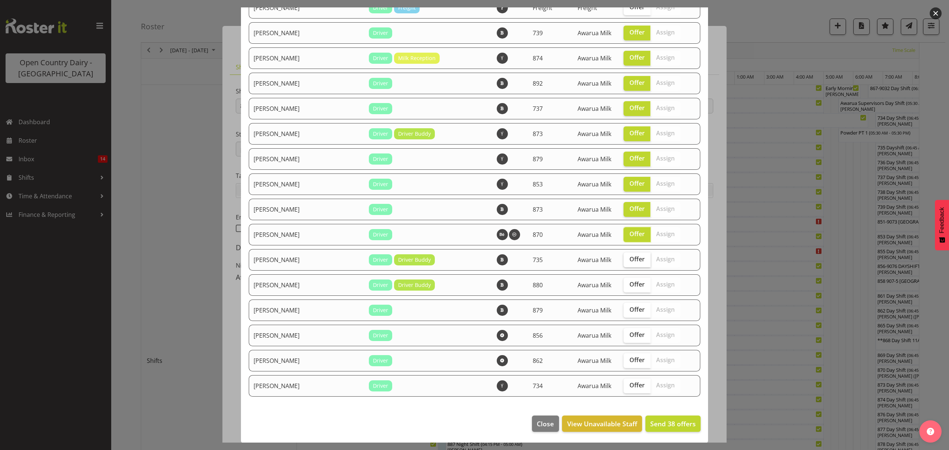
click at [623, 252] on label "Offer" at bounding box center [636, 259] width 27 height 15
click at [623, 257] on input "Offer" at bounding box center [625, 259] width 5 height 5
checkbox input "true"
click at [624, 275] on td "Offer Assign" at bounding box center [654, 284] width 71 height 21
click at [629, 282] on span "Offer" at bounding box center [636, 284] width 15 height 7
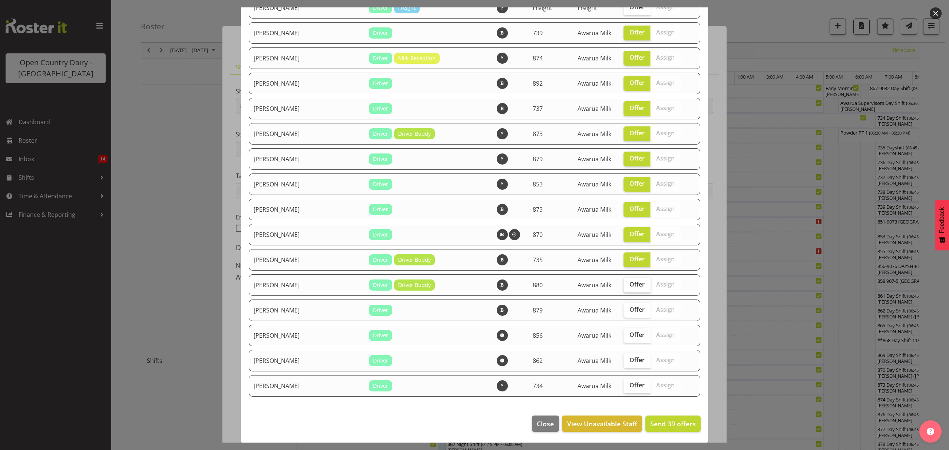
click at [625, 282] on input "Offer" at bounding box center [625, 284] width 5 height 5
checkbox input "true"
drag, startPoint x: 622, startPoint y: 305, endPoint x: 623, endPoint y: 328, distance: 23.4
click at [629, 307] on span "Offer" at bounding box center [636, 309] width 15 height 7
click at [623, 307] on input "Offer" at bounding box center [625, 309] width 5 height 5
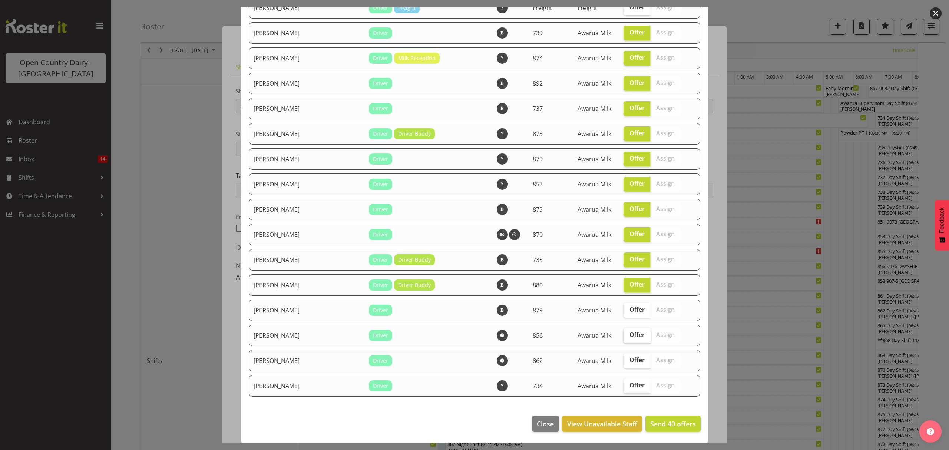
checkbox input "true"
click at [623, 328] on label "Offer" at bounding box center [636, 335] width 27 height 15
click at [623, 332] on input "Offer" at bounding box center [625, 334] width 5 height 5
checkbox input "true"
click at [629, 358] on span "Offer" at bounding box center [636, 359] width 15 height 7
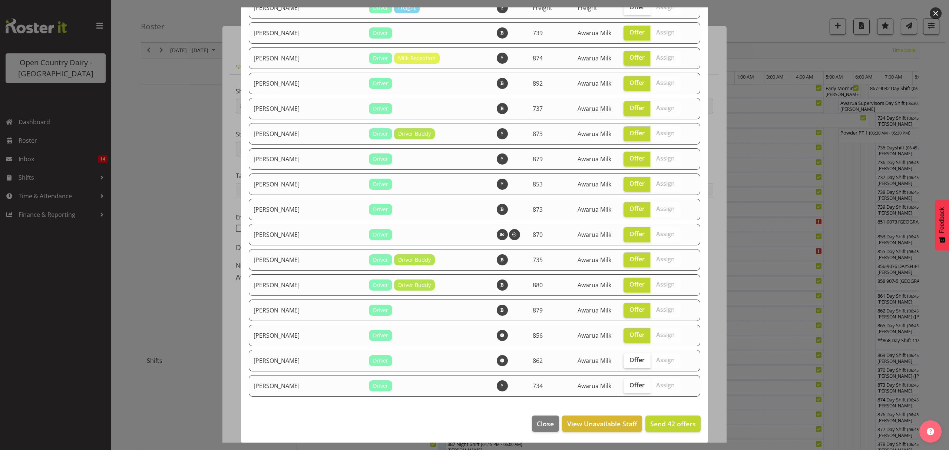
click at [626, 358] on input "Offer" at bounding box center [625, 360] width 5 height 5
checkbox input "true"
click at [629, 384] on span "Offer" at bounding box center [636, 384] width 15 height 7
click at [628, 384] on input "Offer" at bounding box center [625, 385] width 5 height 5
checkbox input "true"
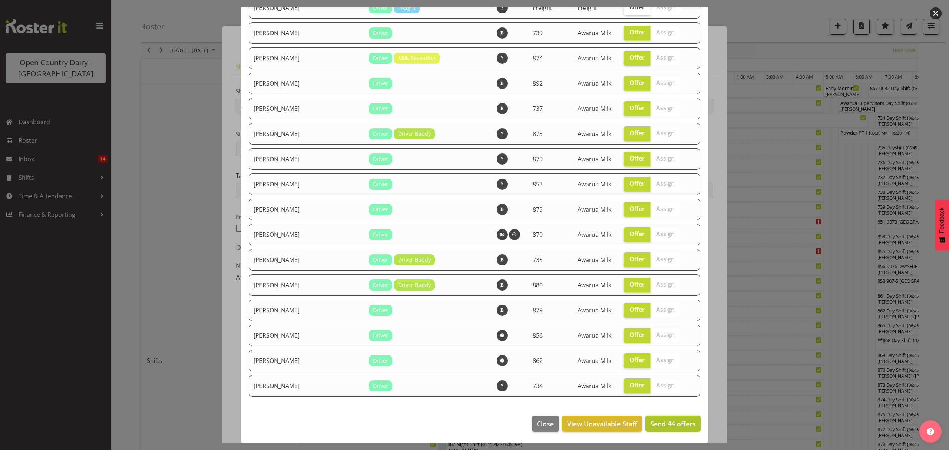
click at [671, 424] on span "Send 44 offers" at bounding box center [673, 423] width 46 height 9
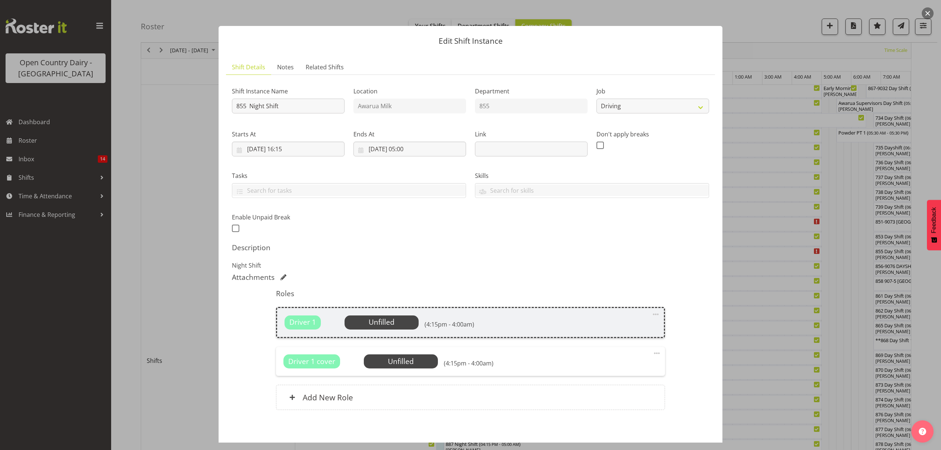
click at [929, 11] on button "button" at bounding box center [928, 13] width 12 height 12
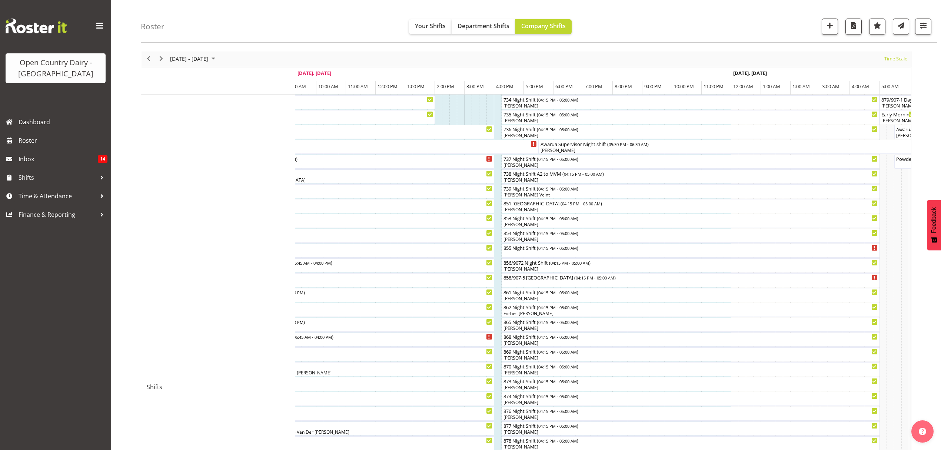
scroll to position [19, 0]
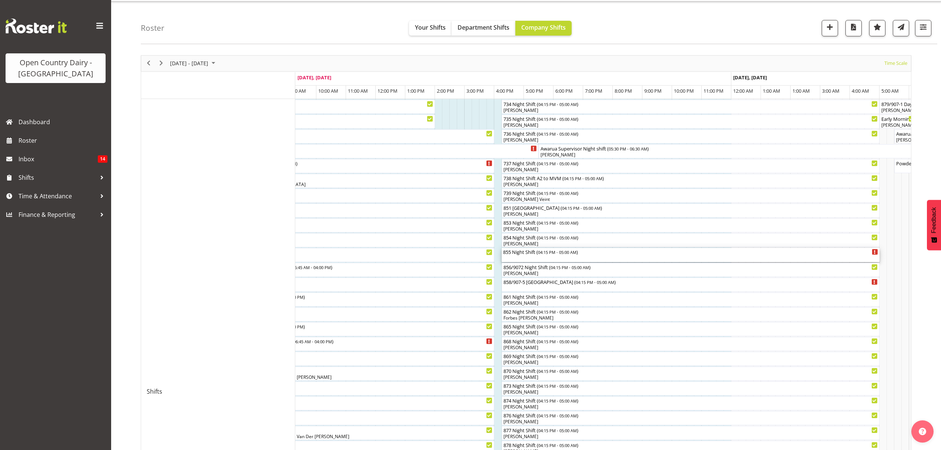
click at [643, 254] on div "855 Night Shift ( 04:15 PM - 05:00 AM )" at bounding box center [690, 251] width 375 height 7
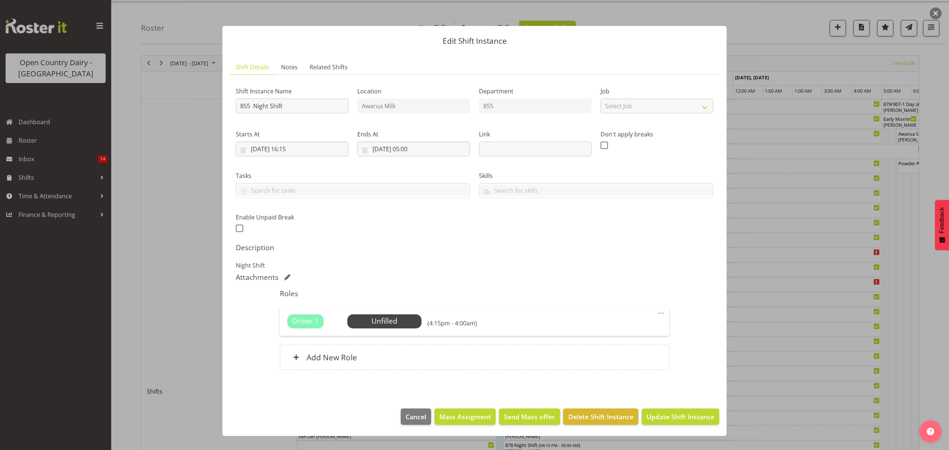
click at [659, 311] on span at bounding box center [660, 313] width 9 height 9
click at [626, 273] on div "Attachments" at bounding box center [474, 277] width 477 height 9
click at [536, 421] on span "Send Mass offer" at bounding box center [529, 417] width 51 height 10
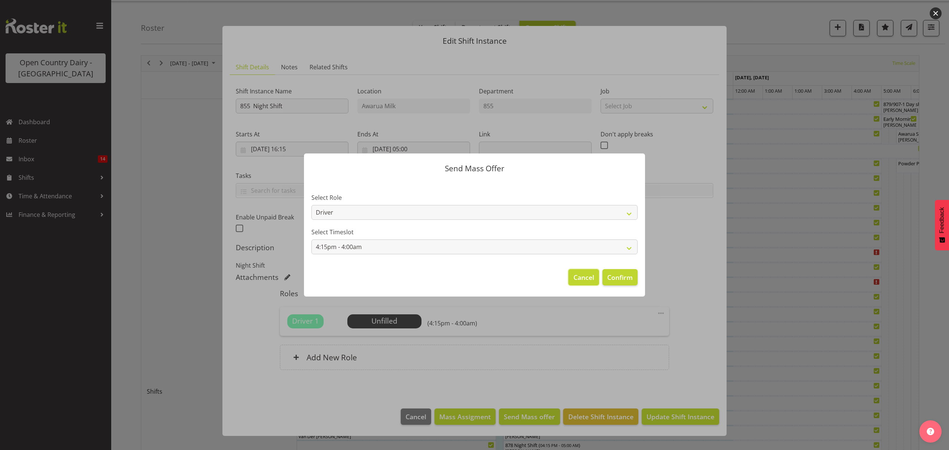
click at [597, 271] on button "Cancel" at bounding box center [583, 277] width 30 height 16
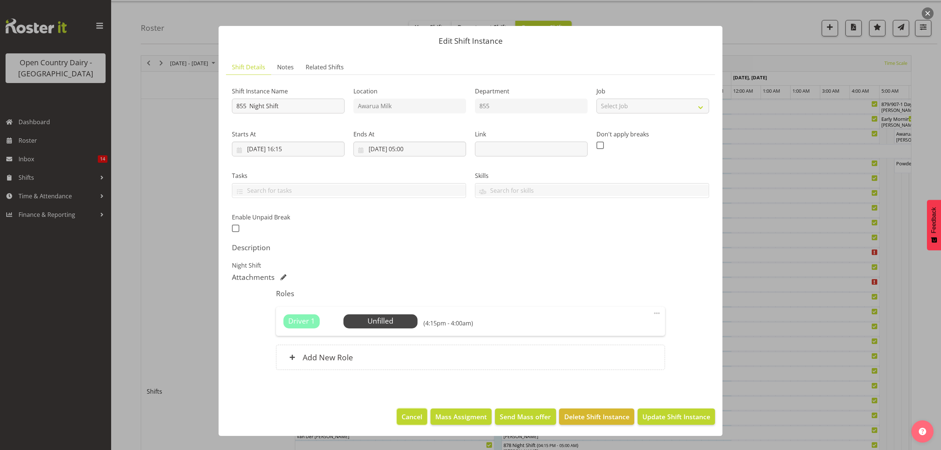
click at [417, 421] on span "Cancel" at bounding box center [412, 417] width 21 height 10
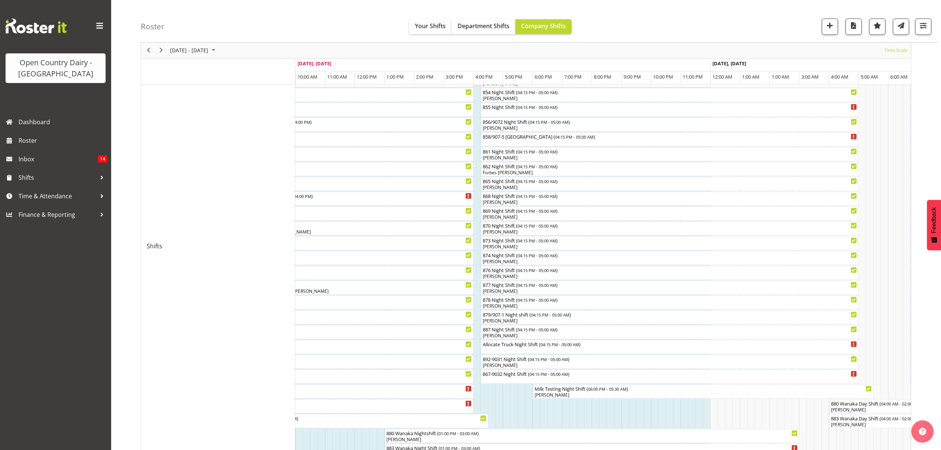
scroll to position [68, 0]
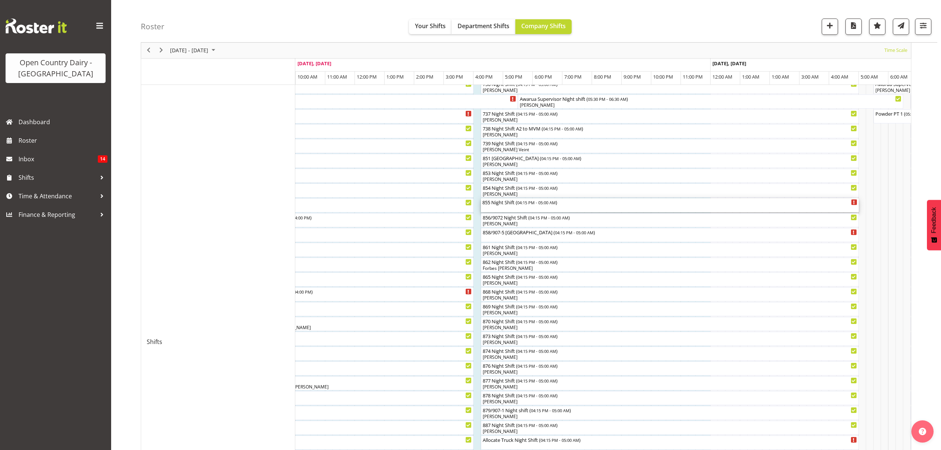
click at [614, 206] on div "855 Night Shift ( 04:15 PM - 05:00 AM )" at bounding box center [670, 205] width 375 height 14
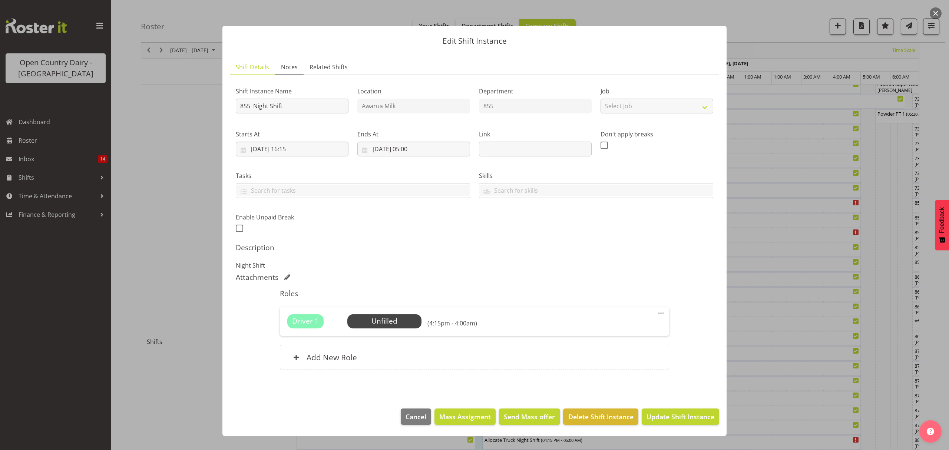
click at [282, 67] on span "Notes" at bounding box center [289, 67] width 17 height 9
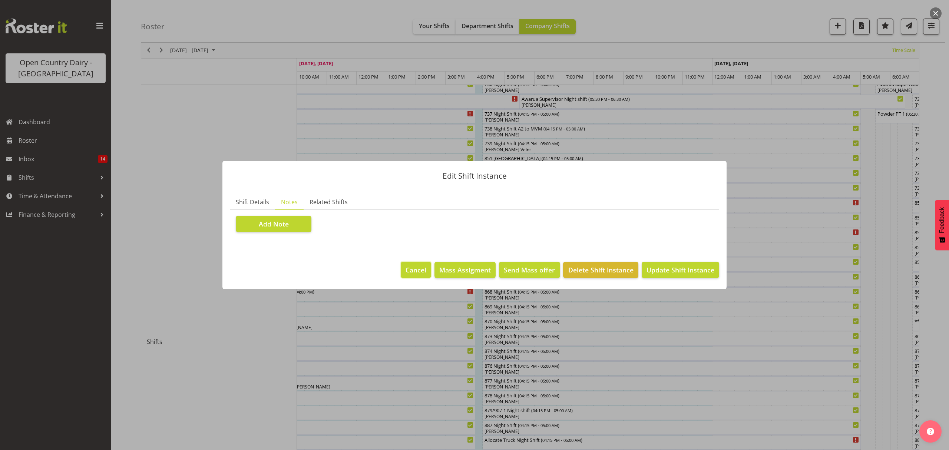
click at [420, 264] on button "Cancel" at bounding box center [416, 270] width 30 height 16
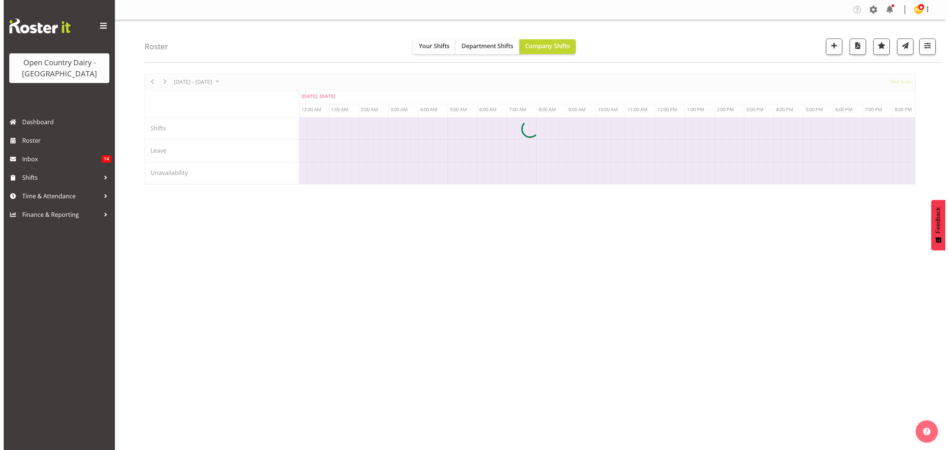
scroll to position [0, 3558]
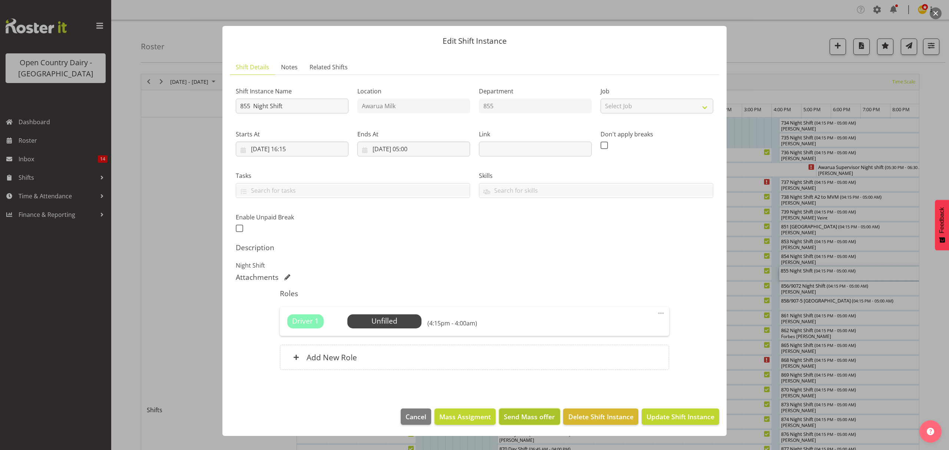
click at [520, 418] on span "Send Mass offer" at bounding box center [529, 417] width 51 height 10
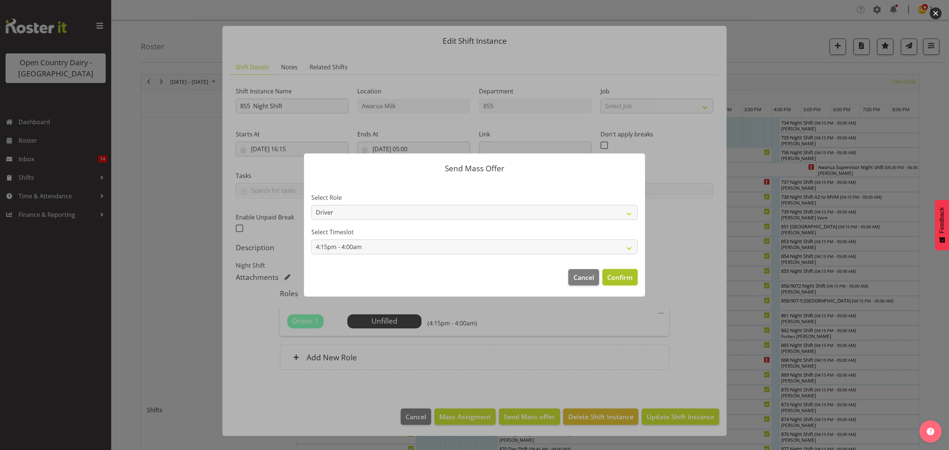
click at [631, 274] on span "Confirm" at bounding box center [620, 277] width 26 height 10
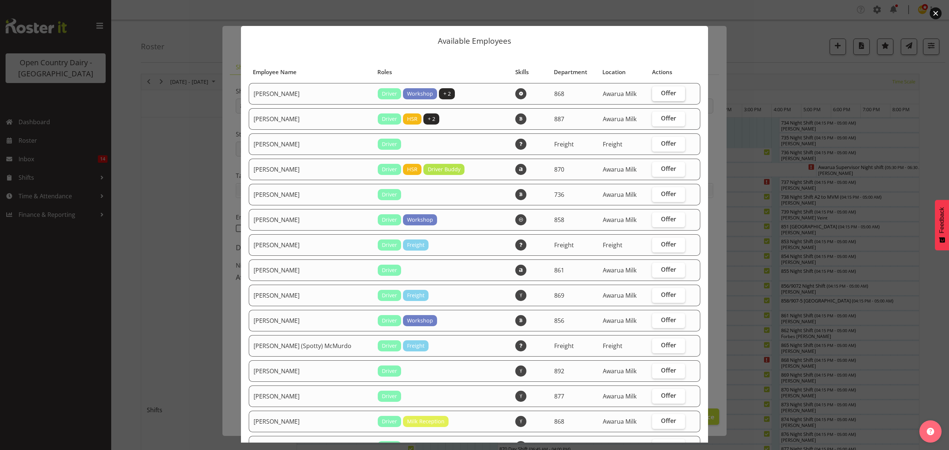
click at [661, 90] on span "Offer" at bounding box center [668, 92] width 15 height 7
click at [657, 91] on input "Offer" at bounding box center [654, 93] width 5 height 5
checkbox input "true"
click at [661, 119] on span "Offer" at bounding box center [668, 118] width 15 height 7
click at [657, 119] on input "Offer" at bounding box center [654, 118] width 5 height 5
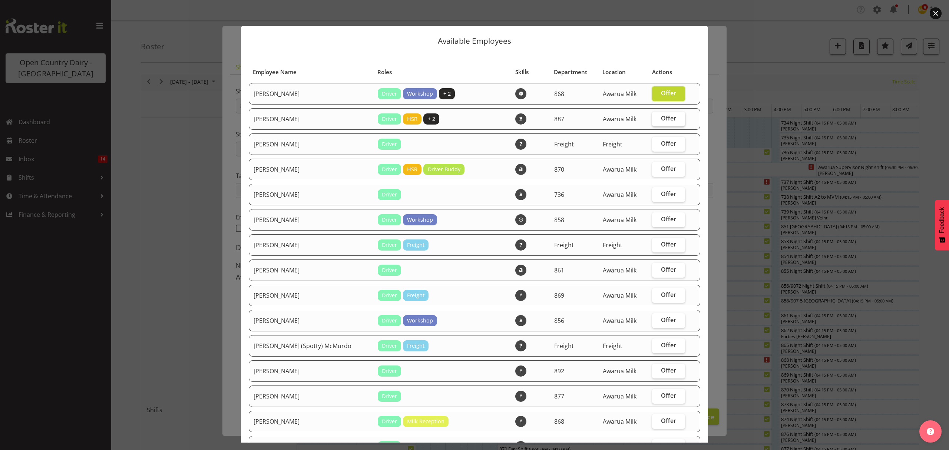
checkbox input "true"
drag, startPoint x: 657, startPoint y: 134, endPoint x: 656, endPoint y: 144, distance: 10.5
click at [657, 135] on td "Offer" at bounding box center [668, 143] width 42 height 21
click at [661, 145] on span "Offer" at bounding box center [668, 143] width 15 height 7
click at [656, 145] on input "Offer" at bounding box center [654, 143] width 5 height 5
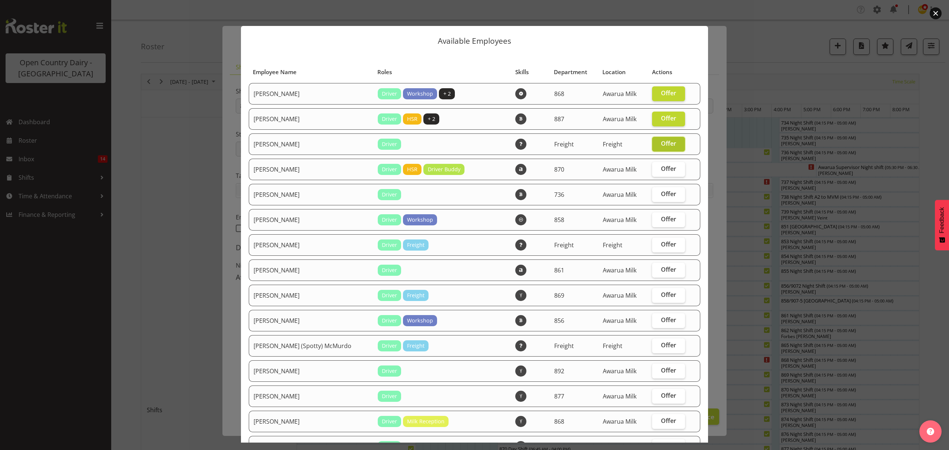
click at [661, 144] on span "Offer" at bounding box center [668, 143] width 15 height 7
click at [656, 144] on input "Offer" at bounding box center [654, 143] width 5 height 5
checkbox input "false"
click at [661, 165] on span "Offer" at bounding box center [668, 168] width 15 height 7
click at [656, 166] on input "Offer" at bounding box center [654, 168] width 5 height 5
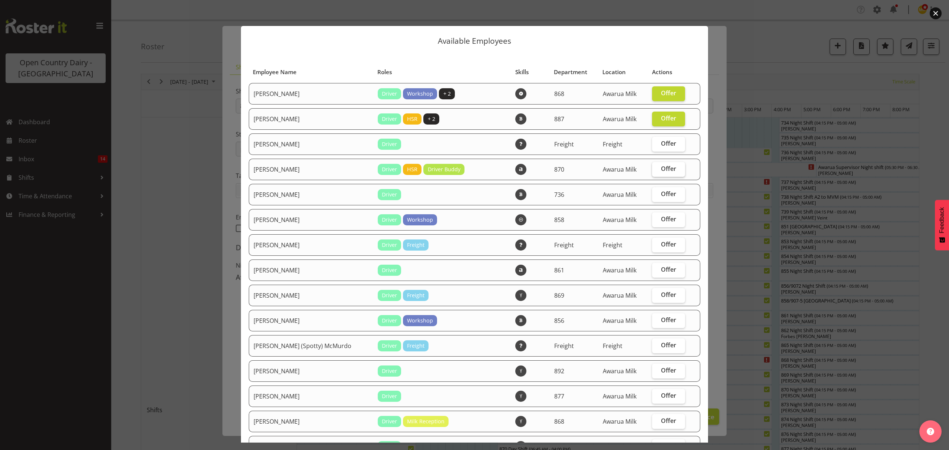
checkbox input "true"
click at [661, 190] on span "Offer" at bounding box center [668, 193] width 15 height 7
click at [653, 192] on input "Offer" at bounding box center [654, 194] width 5 height 5
checkbox input "true"
click at [661, 221] on span "Offer" at bounding box center [668, 218] width 15 height 7
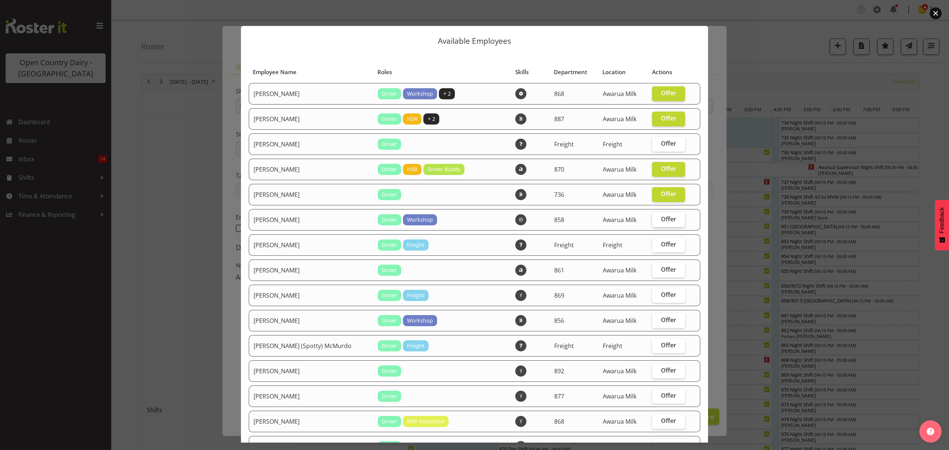
click at [655, 221] on input "Offer" at bounding box center [654, 219] width 5 height 5
checkbox input "true"
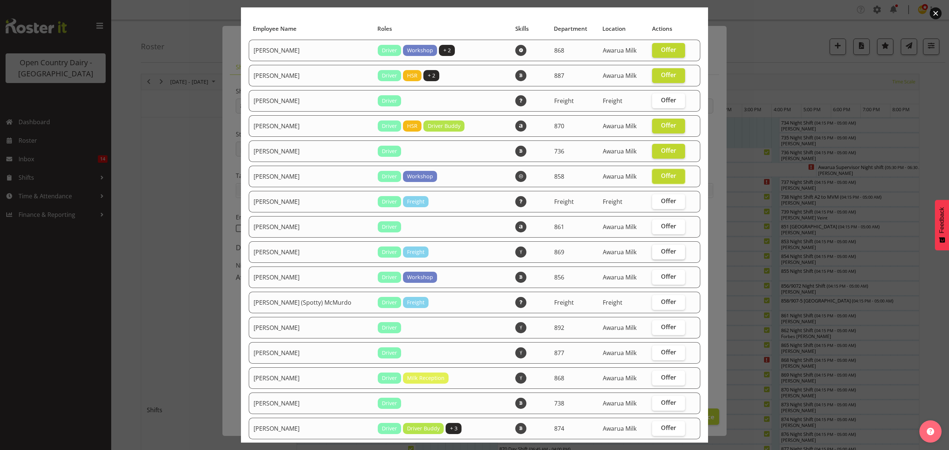
scroll to position [99, 0]
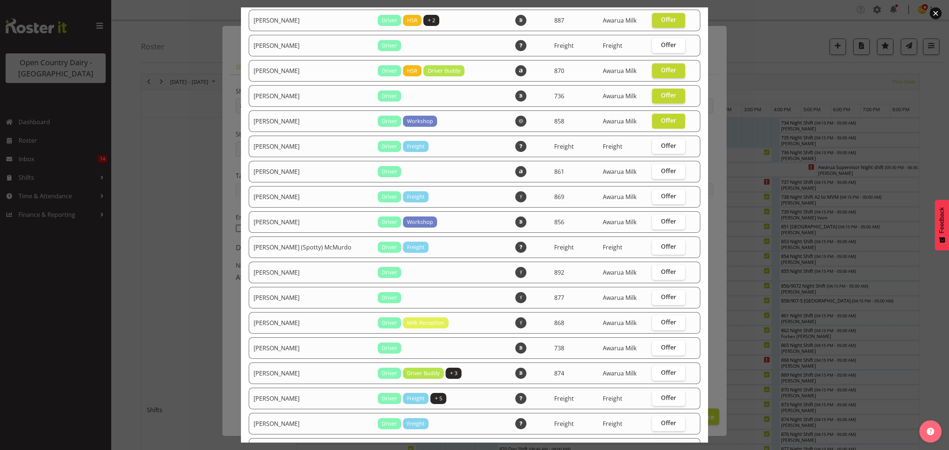
drag, startPoint x: 653, startPoint y: 142, endPoint x: 655, endPoint y: 160, distance: 18.7
click at [661, 146] on span "Offer" at bounding box center [668, 145] width 15 height 7
click at [654, 146] on input "Offer" at bounding box center [654, 145] width 5 height 5
checkbox input "true"
drag, startPoint x: 655, startPoint y: 160, endPoint x: 657, endPoint y: 173, distance: 13.4
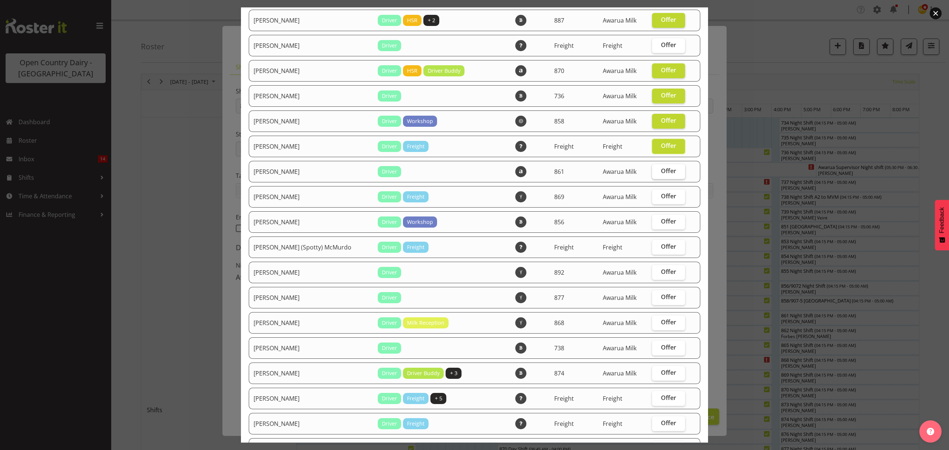
click at [657, 165] on td "Offer" at bounding box center [668, 171] width 42 height 21
click at [661, 173] on span "Offer" at bounding box center [668, 170] width 15 height 7
click at [657, 173] on input "Offer" at bounding box center [654, 171] width 5 height 5
checkbox input "true"
drag, startPoint x: 653, startPoint y: 196, endPoint x: 654, endPoint y: 207, distance: 10.8
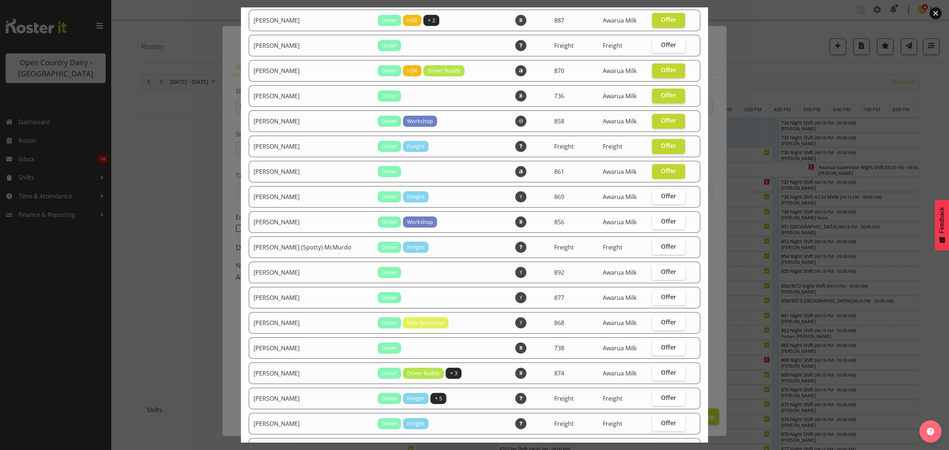
click at [661, 196] on span "Offer" at bounding box center [668, 195] width 15 height 7
click at [654, 196] on input "Offer" at bounding box center [654, 196] width 5 height 5
checkbox input "true"
drag, startPoint x: 652, startPoint y: 215, endPoint x: 650, endPoint y: 232, distance: 16.5
click at [652, 218] on label "Offer" at bounding box center [668, 222] width 33 height 15
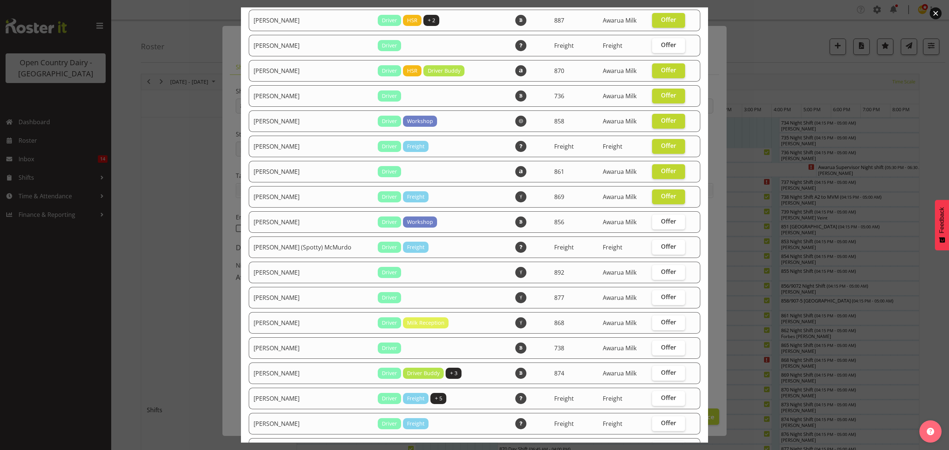
click at [652, 219] on input "Offer" at bounding box center [654, 221] width 5 height 5
checkbox input "true"
drag, startPoint x: 650, startPoint y: 233, endPoint x: 650, endPoint y: 242, distance: 9.3
click at [652, 244] on label "Offer" at bounding box center [668, 247] width 33 height 15
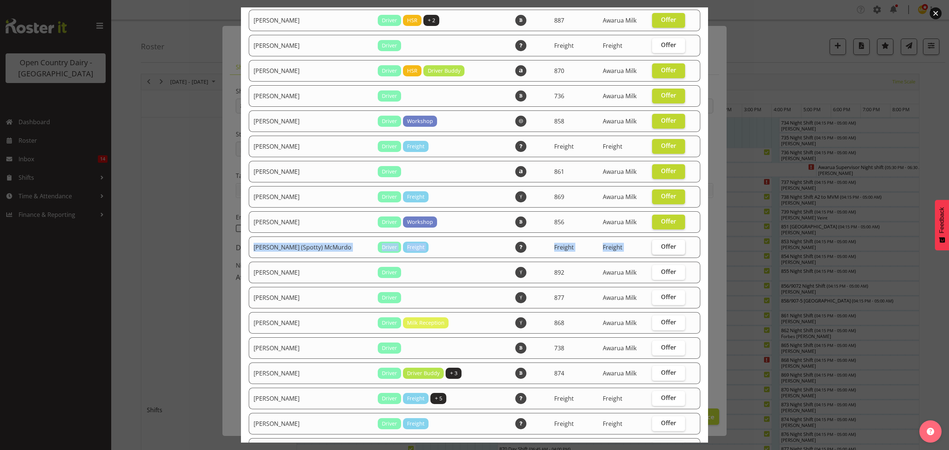
click at [652, 244] on input "Offer" at bounding box center [654, 246] width 5 height 5
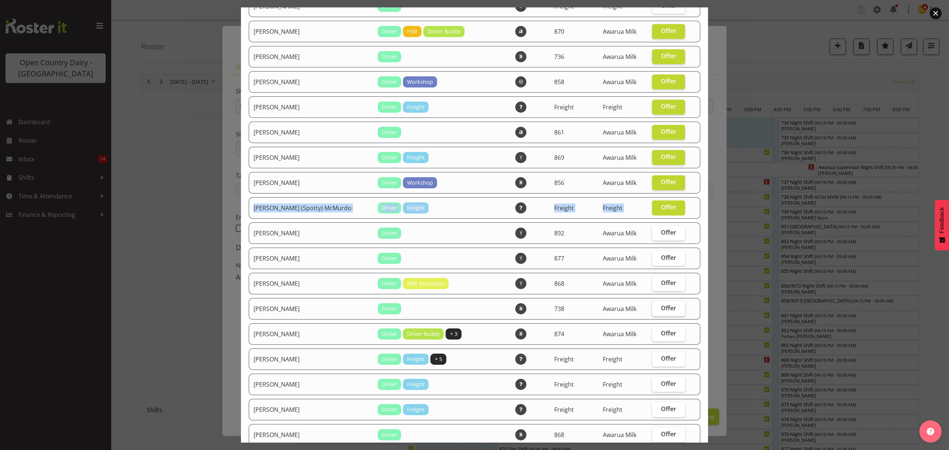
scroll to position [198, 0]
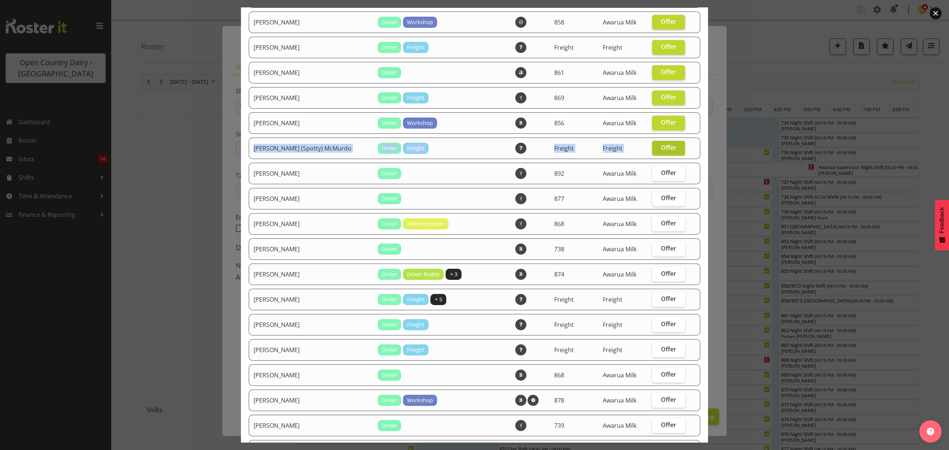
click at [661, 144] on span "Offer" at bounding box center [668, 147] width 15 height 7
click at [654, 145] on input "Offer" at bounding box center [654, 147] width 5 height 5
checkbox input "false"
click at [654, 177] on label "Offer" at bounding box center [668, 173] width 33 height 15
click at [654, 175] on input "Offer" at bounding box center [654, 172] width 5 height 5
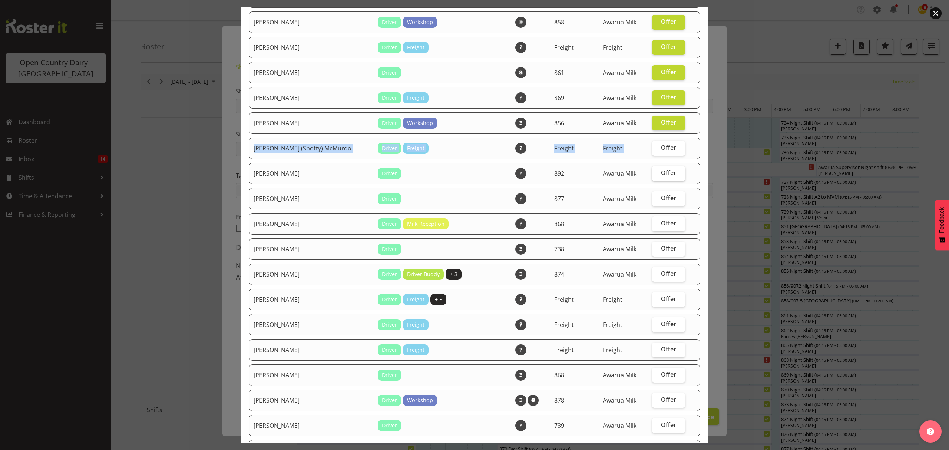
checkbox input "true"
click at [654, 192] on label "Offer" at bounding box center [668, 198] width 33 height 15
click at [654, 196] on input "Offer" at bounding box center [654, 198] width 5 height 5
checkbox input "true"
click at [661, 226] on span "Offer" at bounding box center [668, 222] width 15 height 7
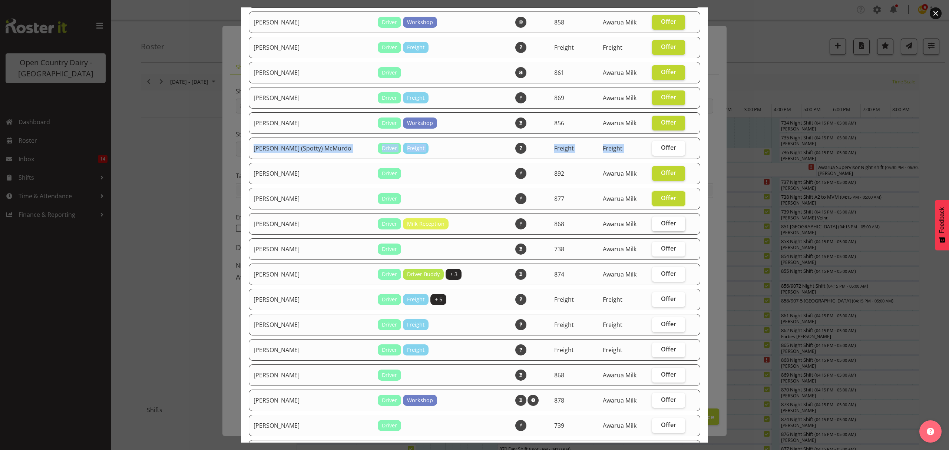
click at [653, 226] on input "Offer" at bounding box center [654, 223] width 5 height 5
checkbox input "true"
click at [661, 247] on span "Offer" at bounding box center [668, 248] width 15 height 7
click at [652, 247] on input "Offer" at bounding box center [654, 248] width 5 height 5
checkbox input "true"
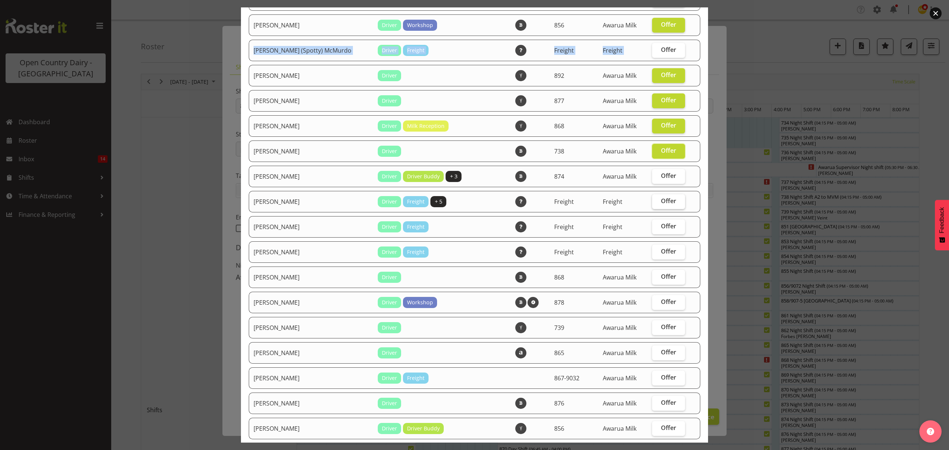
scroll to position [296, 0]
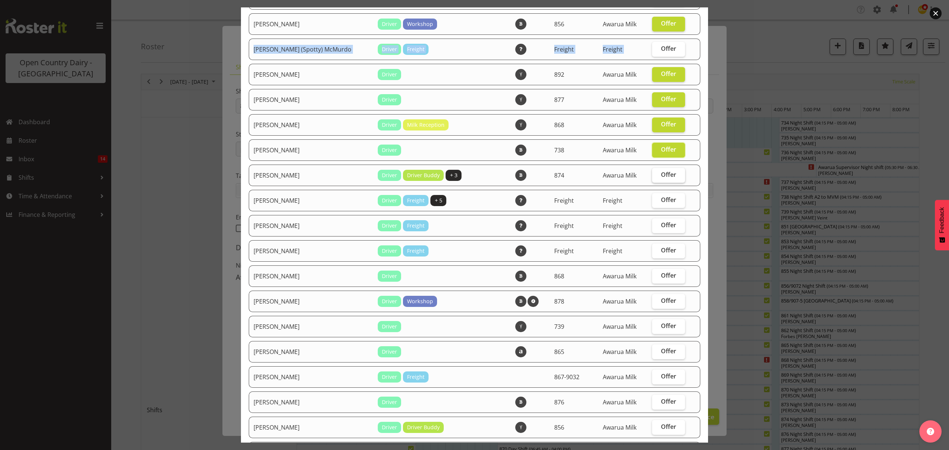
click at [661, 172] on span "Offer" at bounding box center [668, 174] width 15 height 7
click at [655, 172] on input "Offer" at bounding box center [654, 174] width 5 height 5
checkbox input "true"
click at [652, 208] on label "Offer" at bounding box center [668, 200] width 33 height 15
click at [652, 202] on input "Offer" at bounding box center [654, 200] width 5 height 5
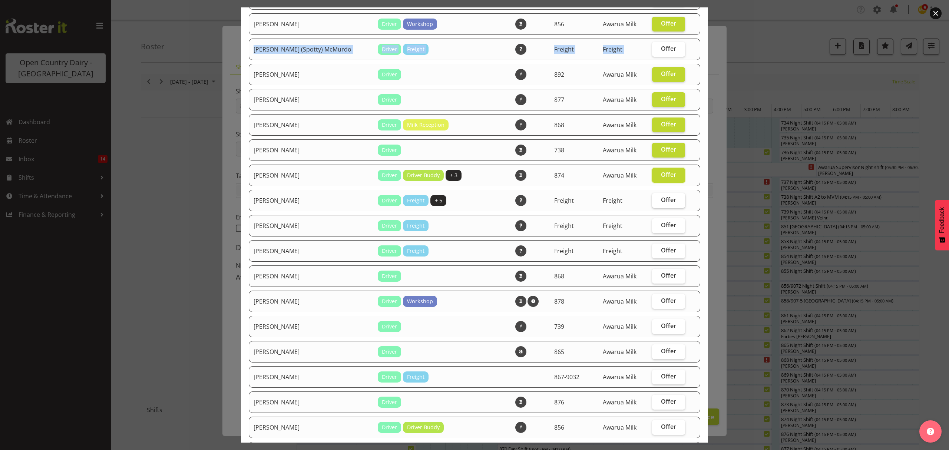
checkbox input "true"
click at [661, 221] on span "Offer" at bounding box center [668, 224] width 15 height 7
click at [653, 223] on input "Offer" at bounding box center [654, 225] width 5 height 5
checkbox input "true"
click at [652, 245] on label "Offer" at bounding box center [668, 250] width 33 height 15
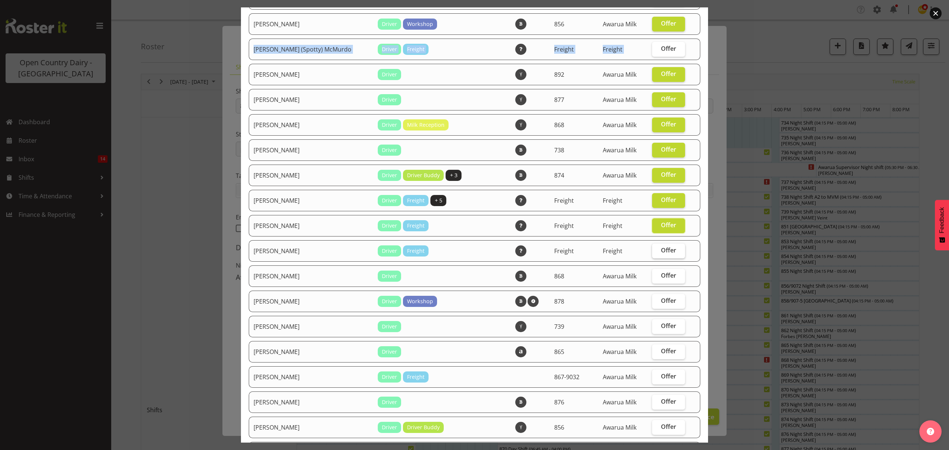
click at [652, 248] on input "Offer" at bounding box center [654, 250] width 5 height 5
checkbox input "true"
click at [657, 272] on label "Offer" at bounding box center [668, 276] width 33 height 15
click at [657, 273] on input "Offer" at bounding box center [654, 275] width 5 height 5
checkbox input "true"
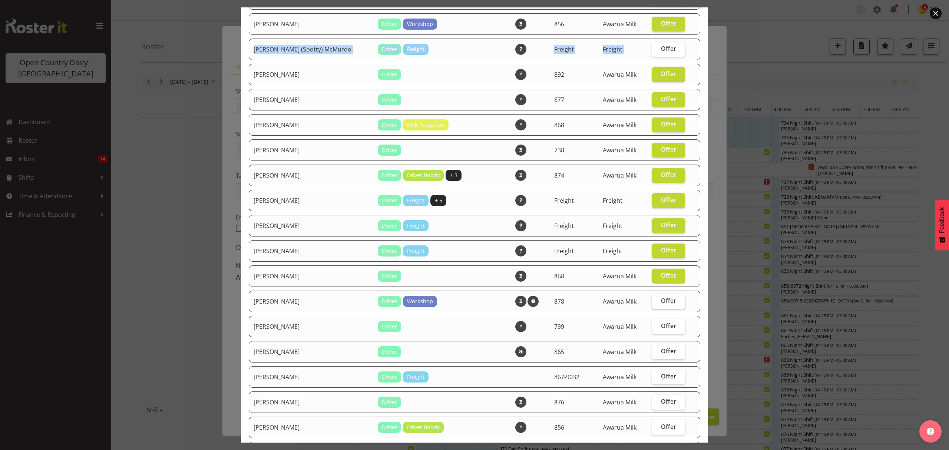
click at [661, 297] on span "Offer" at bounding box center [668, 300] width 15 height 7
click at [656, 298] on input "Offer" at bounding box center [654, 300] width 5 height 5
checkbox input "true"
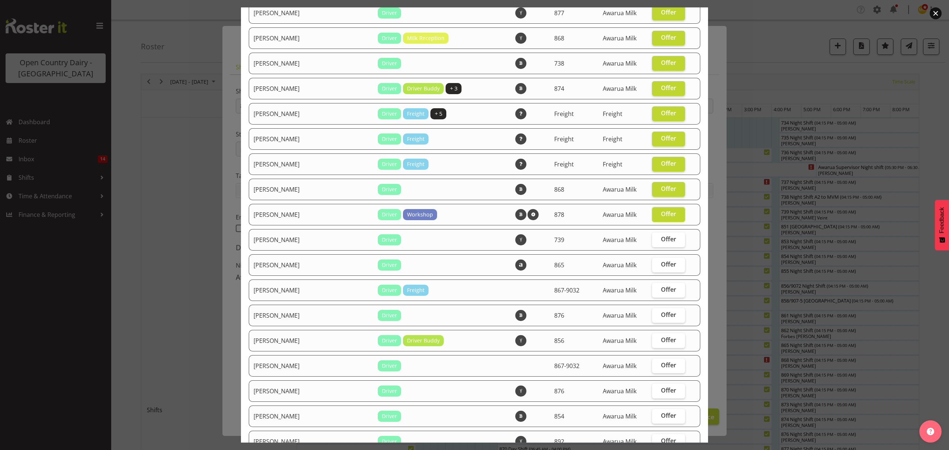
scroll to position [395, 0]
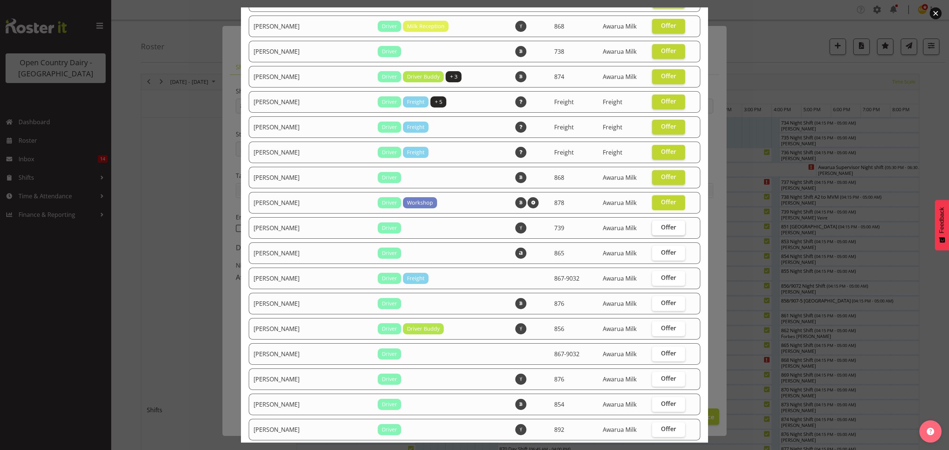
click at [661, 226] on span "Offer" at bounding box center [668, 226] width 15 height 7
click at [656, 226] on input "Offer" at bounding box center [654, 227] width 5 height 5
checkbox input "true"
click at [661, 249] on span "Offer" at bounding box center [668, 252] width 15 height 7
click at [657, 250] on input "Offer" at bounding box center [654, 252] width 5 height 5
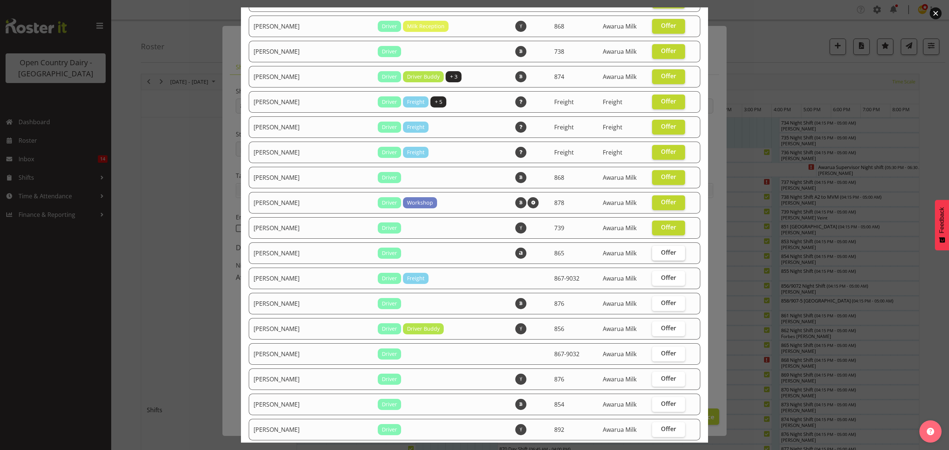
checkbox input "true"
drag, startPoint x: 653, startPoint y: 274, endPoint x: 653, endPoint y: 285, distance: 11.9
click at [661, 274] on span "Offer" at bounding box center [668, 277] width 15 height 7
click at [654, 275] on input "Offer" at bounding box center [654, 277] width 5 height 5
checkbox input "true"
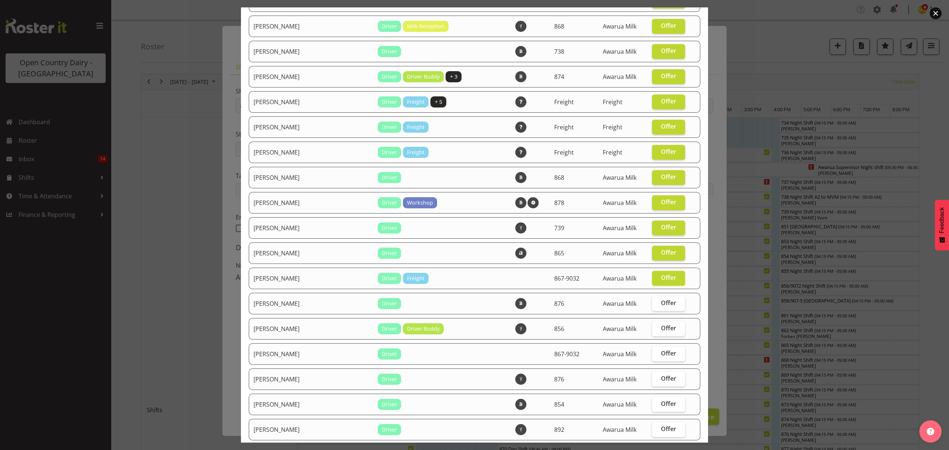
click at [653, 291] on table "Employee Name Roles Skills Department Location Actions Alan Rolton Driver Works…" at bounding box center [474, 345] width 452 height 1358
click at [661, 303] on span "Offer" at bounding box center [668, 302] width 15 height 7
click at [652, 303] on input "Offer" at bounding box center [654, 303] width 5 height 5
checkbox input "true"
click at [652, 326] on tbody "Alan Rolton Driver Workshop + 2 868 Awarua Milk Offer Andrew Muir Driver HSR + …" at bounding box center [474, 354] width 451 height 1332
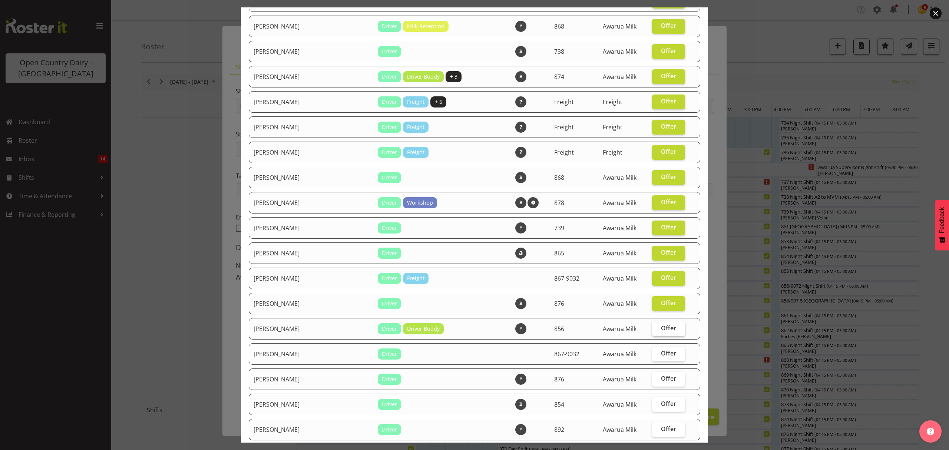
click at [661, 327] on span "Offer" at bounding box center [668, 327] width 15 height 7
click at [653, 327] on input "Offer" at bounding box center [654, 328] width 5 height 5
checkbox input "true"
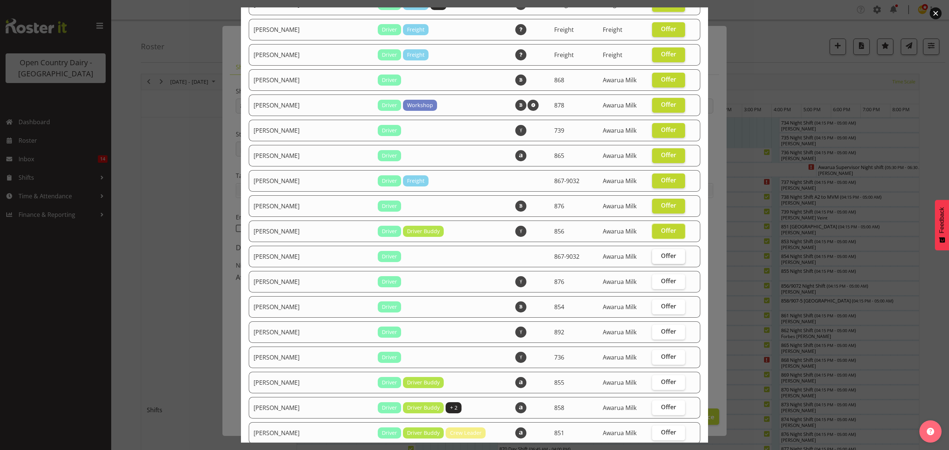
scroll to position [494, 0]
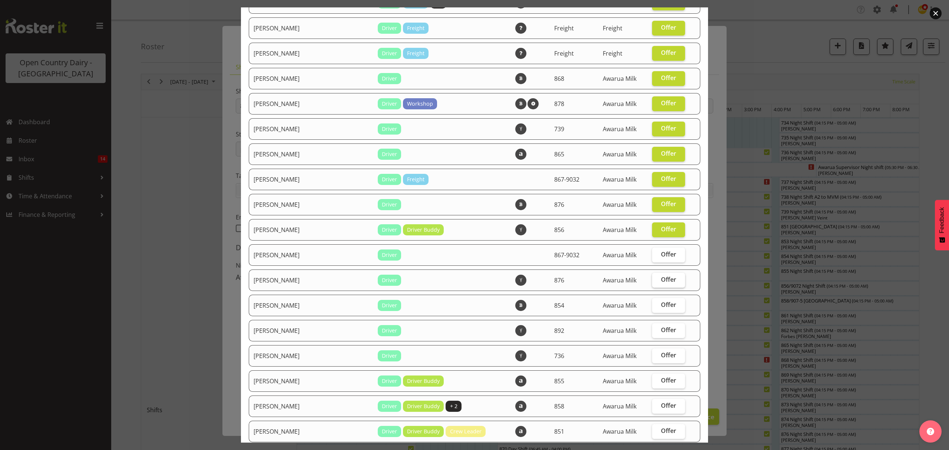
drag, startPoint x: 663, startPoint y: 251, endPoint x: 657, endPoint y: 279, distance: 28.3
click at [663, 255] on span "Offer" at bounding box center [668, 254] width 15 height 7
click at [657, 255] on input "Offer" at bounding box center [654, 254] width 5 height 5
checkbox input "true"
click at [657, 283] on label "Offer" at bounding box center [668, 280] width 33 height 15
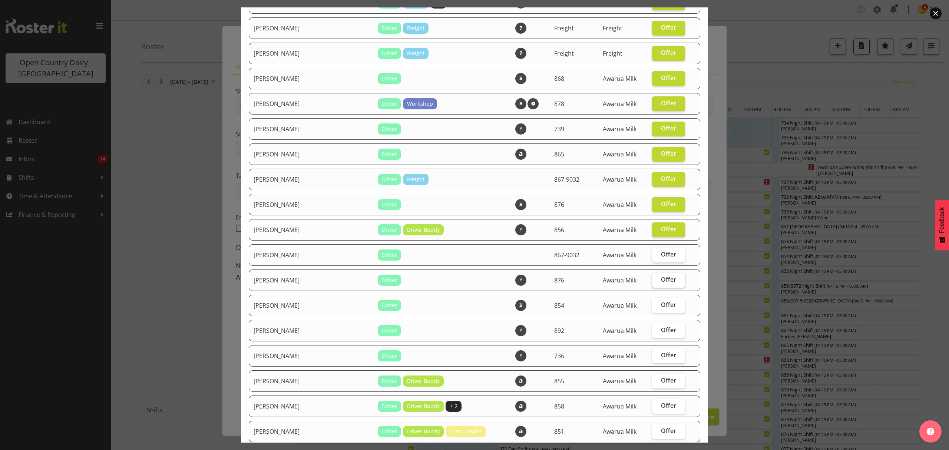
click at [657, 282] on input "Offer" at bounding box center [654, 279] width 5 height 5
checkbox input "true"
click at [653, 310] on label "Offer" at bounding box center [668, 305] width 33 height 15
click at [653, 307] on input "Offer" at bounding box center [654, 304] width 5 height 5
checkbox input "true"
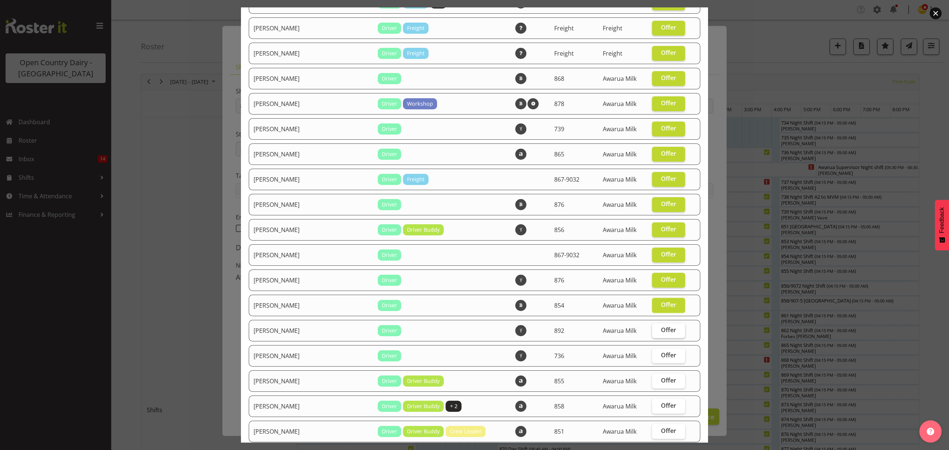
click at [654, 334] on label "Offer" at bounding box center [668, 330] width 33 height 15
click at [654, 332] on input "Offer" at bounding box center [654, 330] width 5 height 5
checkbox input "true"
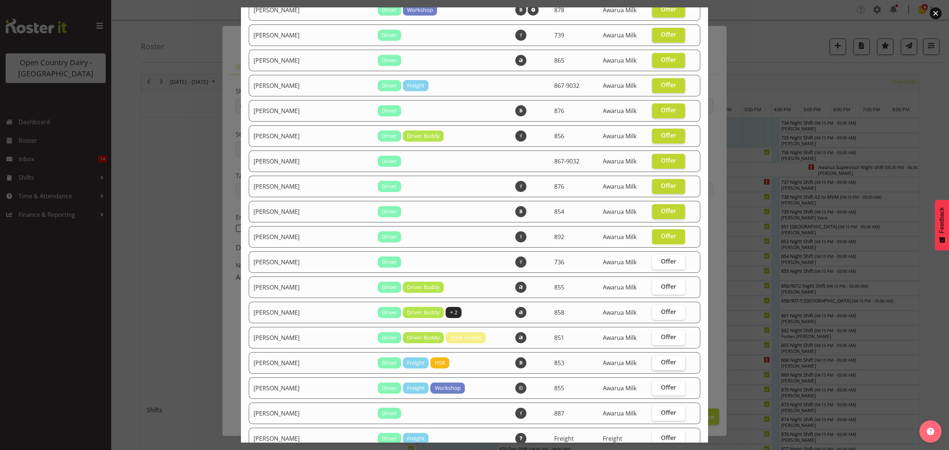
scroll to position [692, 0]
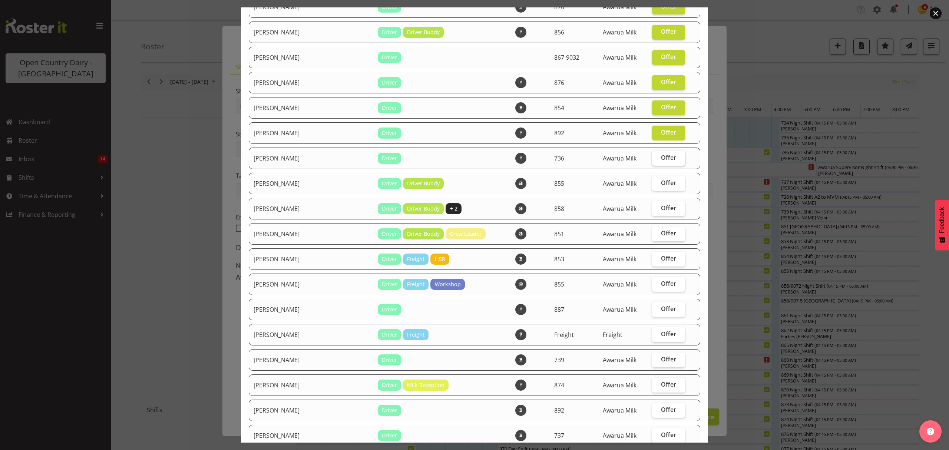
click at [661, 157] on span "Offer" at bounding box center [668, 157] width 15 height 7
click at [653, 157] on input "Offer" at bounding box center [654, 157] width 5 height 5
checkbox input "true"
click at [661, 183] on span "Offer" at bounding box center [668, 182] width 15 height 7
click at [656, 183] on input "Offer" at bounding box center [654, 182] width 5 height 5
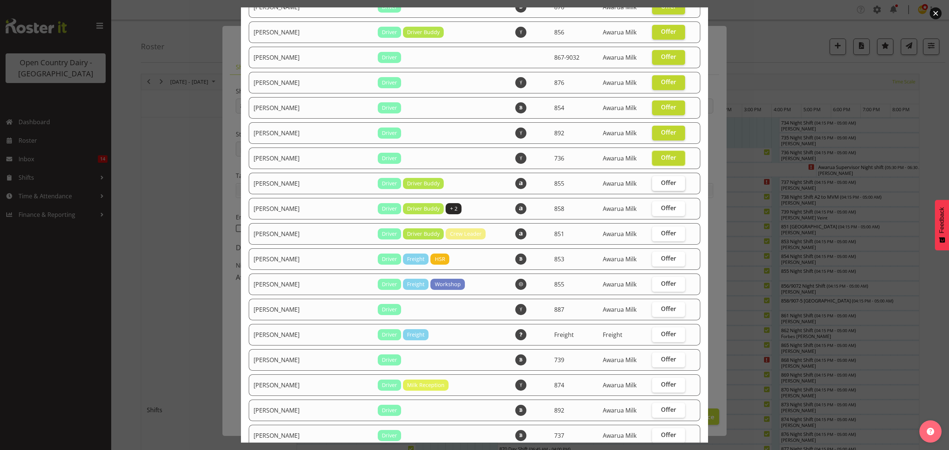
checkbox input "true"
click at [661, 205] on span "Offer" at bounding box center [668, 207] width 15 height 7
click at [652, 206] on input "Offer" at bounding box center [654, 208] width 5 height 5
checkbox input "true"
click at [648, 242] on td "Offer" at bounding box center [668, 233] width 42 height 21
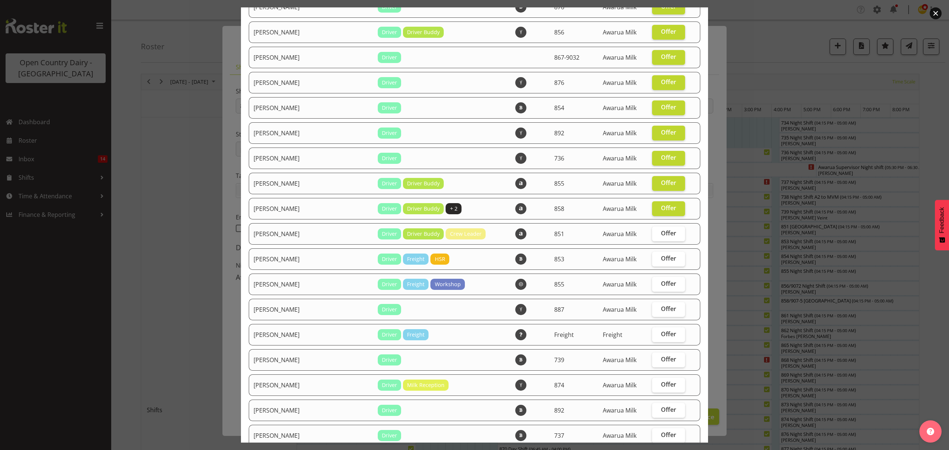
drag, startPoint x: 650, startPoint y: 232, endPoint x: 652, endPoint y: 249, distance: 17.1
click at [652, 235] on label "Offer" at bounding box center [668, 233] width 33 height 15
click at [652, 235] on input "Offer" at bounding box center [654, 233] width 5 height 5
checkbox input "true"
click at [652, 249] on td "Offer" at bounding box center [668, 258] width 42 height 21
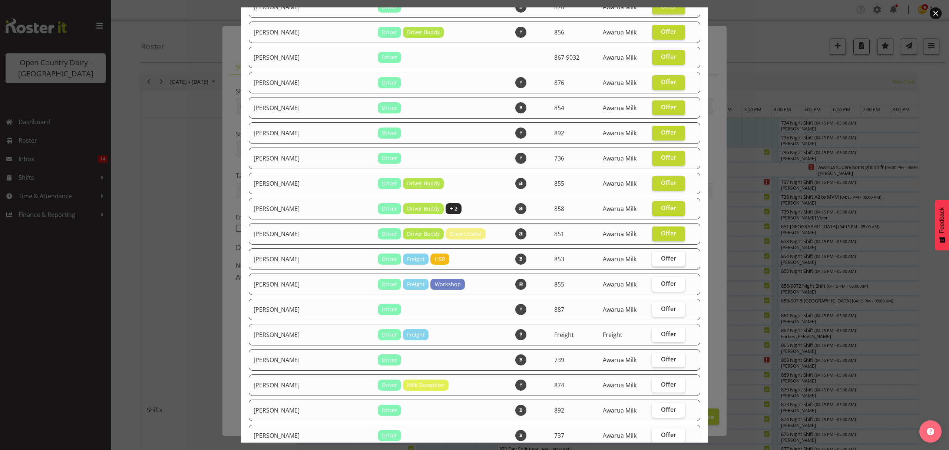
click at [652, 261] on label "Offer" at bounding box center [668, 259] width 33 height 15
click at [652, 261] on input "Offer" at bounding box center [654, 258] width 5 height 5
checkbox input "true"
click at [651, 276] on td "Offer" at bounding box center [668, 284] width 42 height 21
click at [652, 283] on label "Offer" at bounding box center [668, 284] width 33 height 15
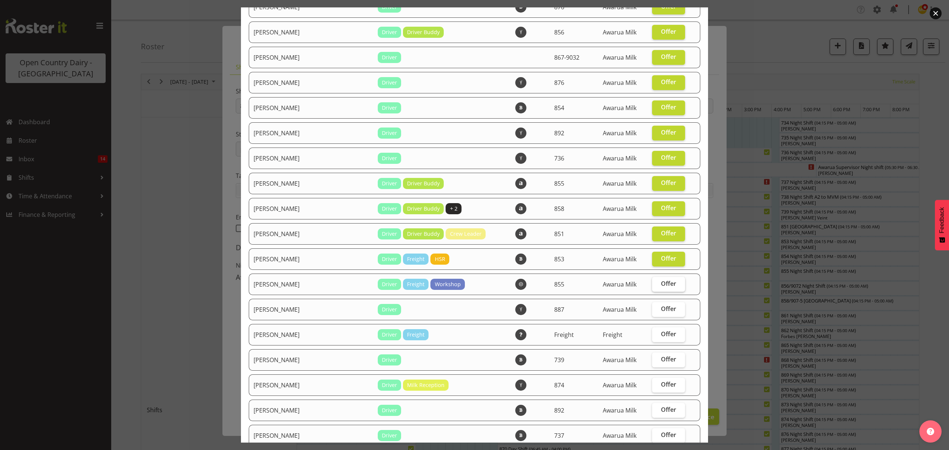
click at [652, 283] on input "Offer" at bounding box center [654, 283] width 5 height 5
checkbox input "true"
click at [652, 303] on label "Offer" at bounding box center [668, 309] width 33 height 15
click at [652, 306] on input "Offer" at bounding box center [654, 308] width 5 height 5
checkbox input "true"
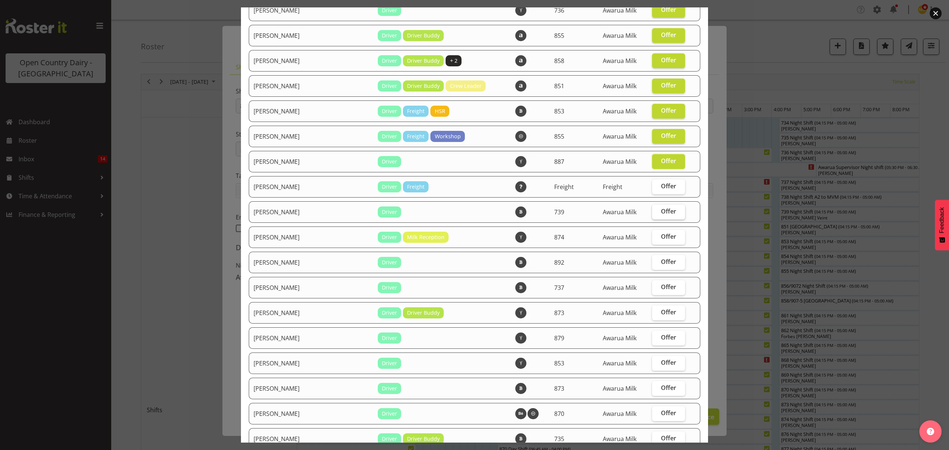
scroll to position [840, 0]
click at [661, 187] on span "Offer" at bounding box center [668, 185] width 15 height 7
click at [654, 187] on input "Offer" at bounding box center [654, 185] width 5 height 5
checkbox input "true"
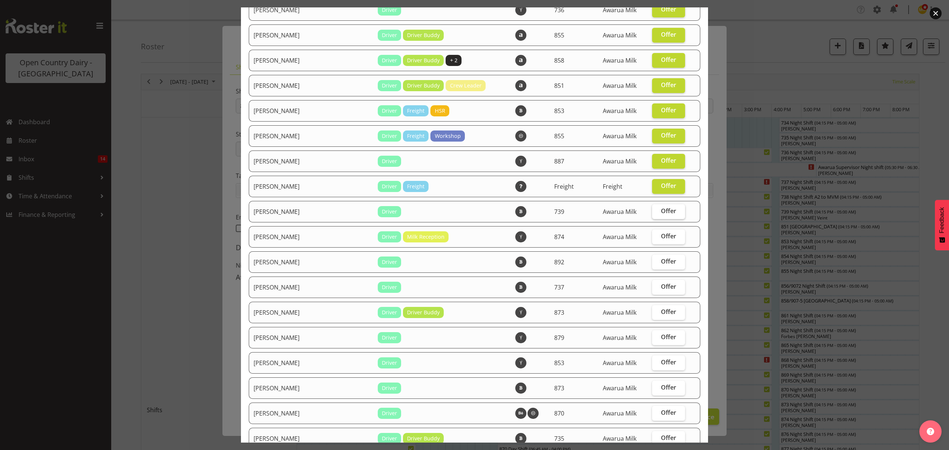
click at [652, 216] on label "Offer" at bounding box center [668, 211] width 33 height 15
click at [652, 213] on input "Offer" at bounding box center [654, 211] width 5 height 5
checkbox input "true"
click at [661, 233] on span "Offer" at bounding box center [668, 235] width 15 height 7
click at [657, 234] on input "Offer" at bounding box center [654, 236] width 5 height 5
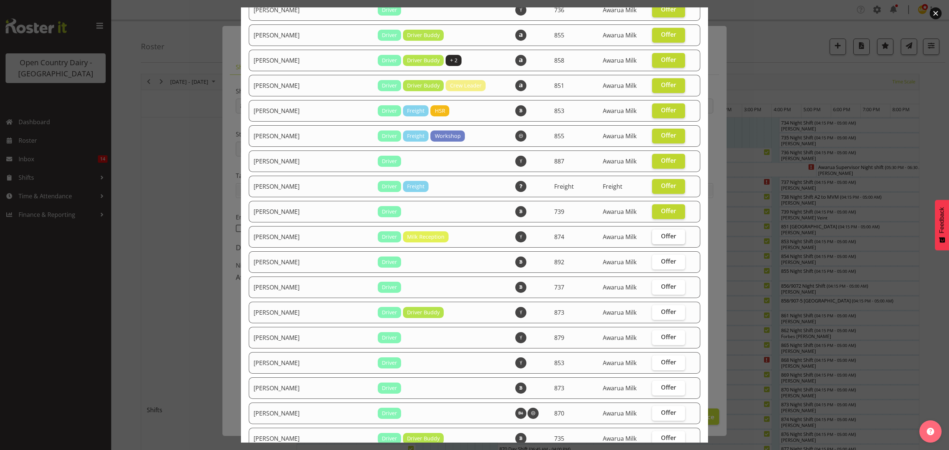
checkbox input "true"
click at [661, 265] on label "Offer" at bounding box center [668, 262] width 33 height 15
click at [657, 264] on input "Offer" at bounding box center [654, 261] width 5 height 5
checkbox input "true"
click at [661, 285] on span "Offer" at bounding box center [668, 286] width 15 height 7
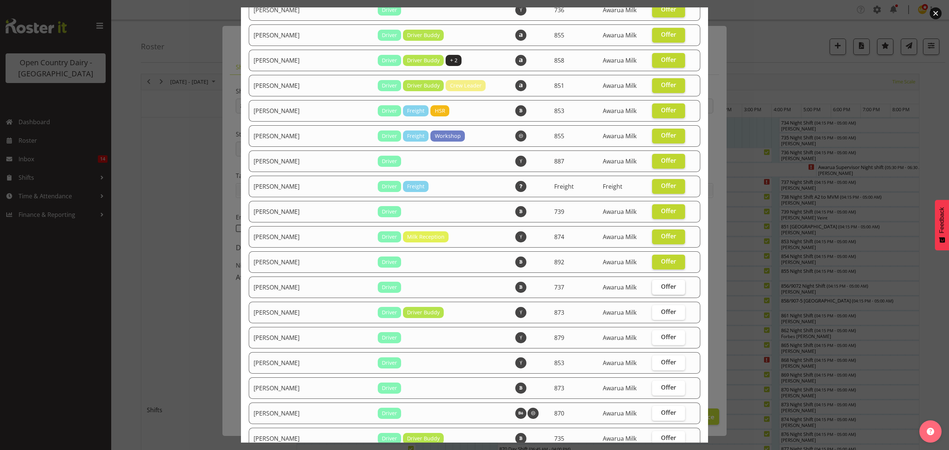
click at [657, 285] on input "Offer" at bounding box center [654, 286] width 5 height 5
checkbox input "true"
click at [656, 306] on label "Offer" at bounding box center [668, 312] width 33 height 15
click at [656, 309] on input "Offer" at bounding box center [654, 311] width 5 height 5
checkbox input "true"
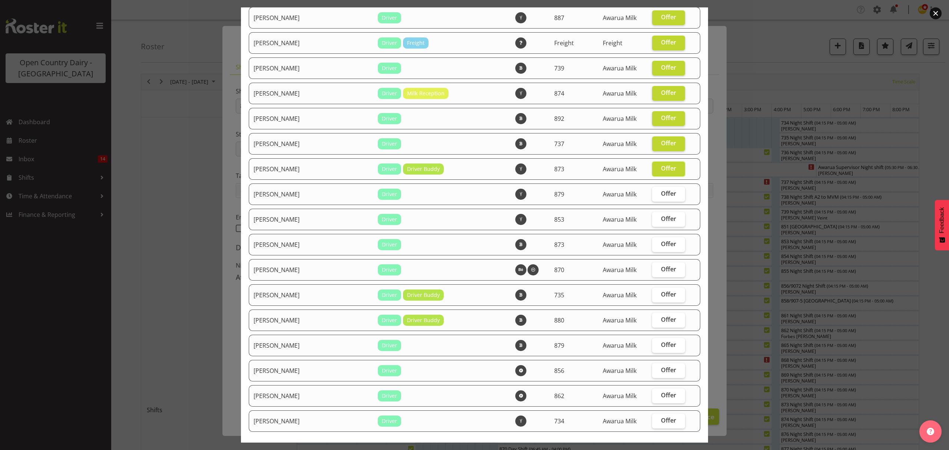
scroll to position [988, 0]
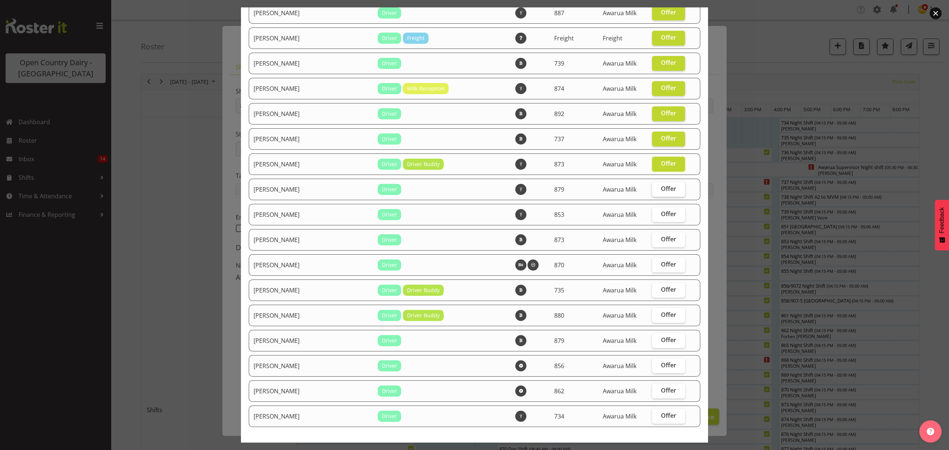
click at [661, 185] on span "Offer" at bounding box center [668, 188] width 15 height 7
click at [657, 186] on input "Offer" at bounding box center [654, 188] width 5 height 5
checkbox input "true"
click at [661, 214] on span "Offer" at bounding box center [668, 213] width 15 height 7
click at [657, 214] on input "Offer" at bounding box center [654, 214] width 5 height 5
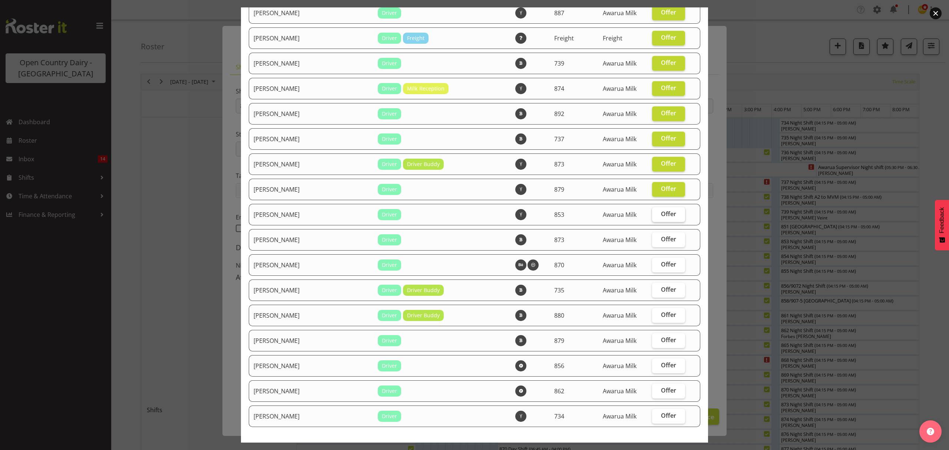
checkbox input "true"
click at [654, 248] on td "Offer" at bounding box center [668, 239] width 42 height 21
click at [661, 241] on span "Offer" at bounding box center [668, 238] width 15 height 7
click at [654, 241] on input "Offer" at bounding box center [654, 239] width 5 height 5
checkbox input "true"
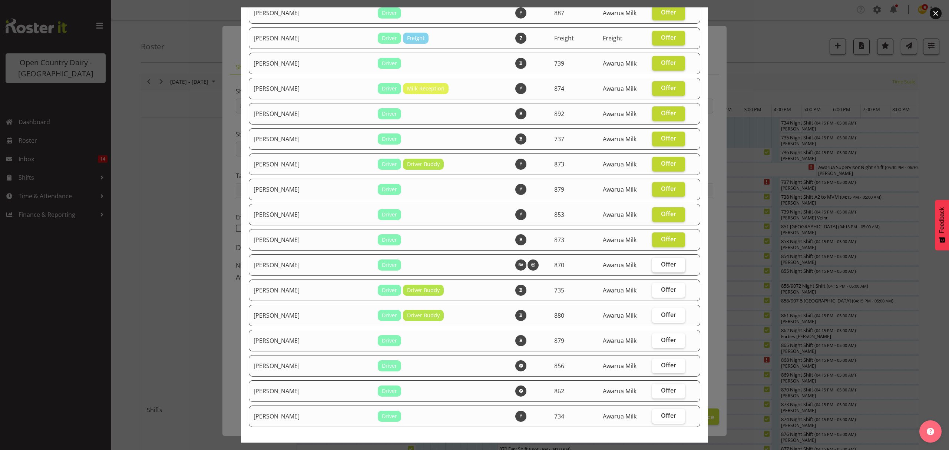
click at [661, 266] on span "Offer" at bounding box center [668, 264] width 15 height 7
click at [654, 266] on input "Offer" at bounding box center [654, 264] width 5 height 5
checkbox input "true"
click at [661, 286] on span "Offer" at bounding box center [668, 289] width 15 height 7
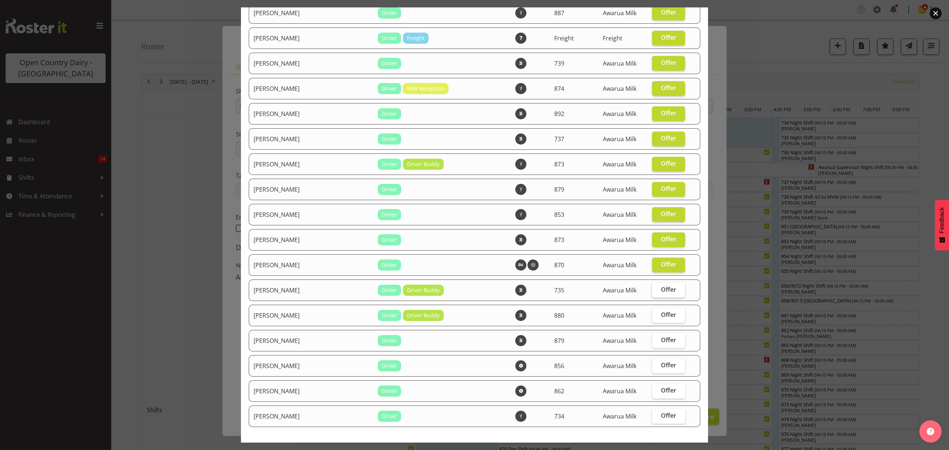
click at [652, 287] on input "Offer" at bounding box center [654, 289] width 5 height 5
checkbox input "true"
click at [652, 314] on label "Offer" at bounding box center [668, 315] width 33 height 15
click at [652, 314] on input "Offer" at bounding box center [654, 314] width 5 height 5
checkbox input "true"
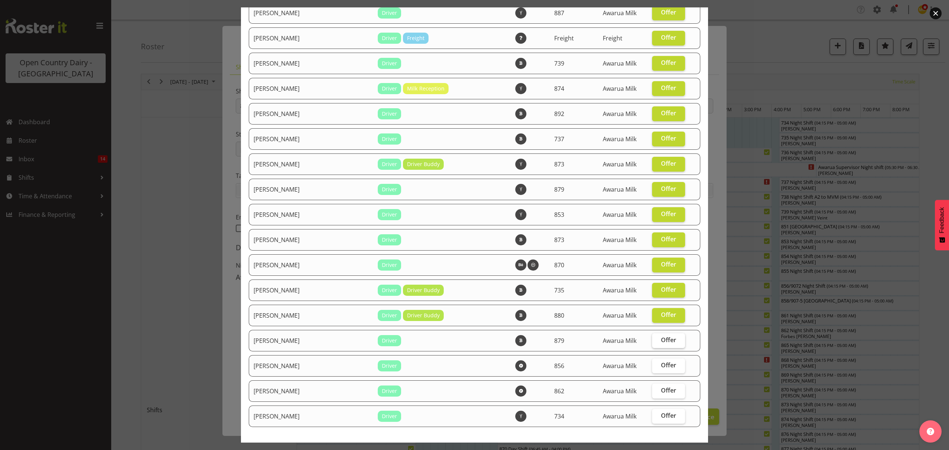
click at [661, 336] on span "Offer" at bounding box center [668, 339] width 15 height 7
click at [652, 338] on input "Offer" at bounding box center [654, 340] width 5 height 5
checkbox input "true"
drag, startPoint x: 648, startPoint y: 357, endPoint x: 648, endPoint y: 364, distance: 6.7
click at [648, 360] on td "Offer" at bounding box center [668, 365] width 42 height 21
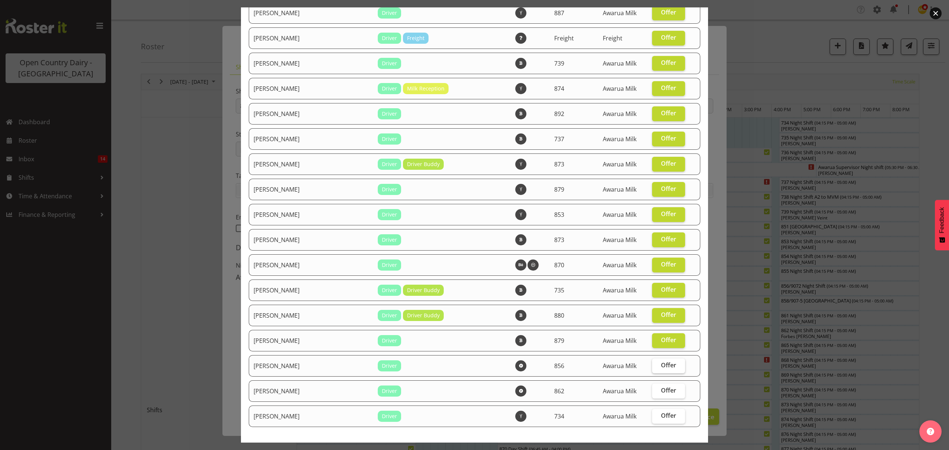
click at [652, 364] on label "Offer" at bounding box center [668, 365] width 33 height 15
click at [652, 364] on input "Offer" at bounding box center [654, 365] width 5 height 5
checkbox input "true"
click at [661, 387] on span "Offer" at bounding box center [668, 390] width 15 height 7
click at [652, 388] on input "Offer" at bounding box center [654, 390] width 5 height 5
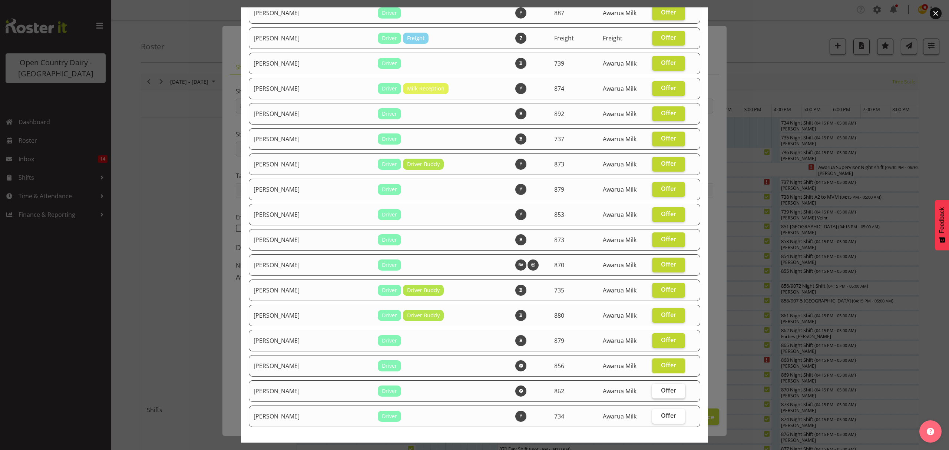
checkbox input "true"
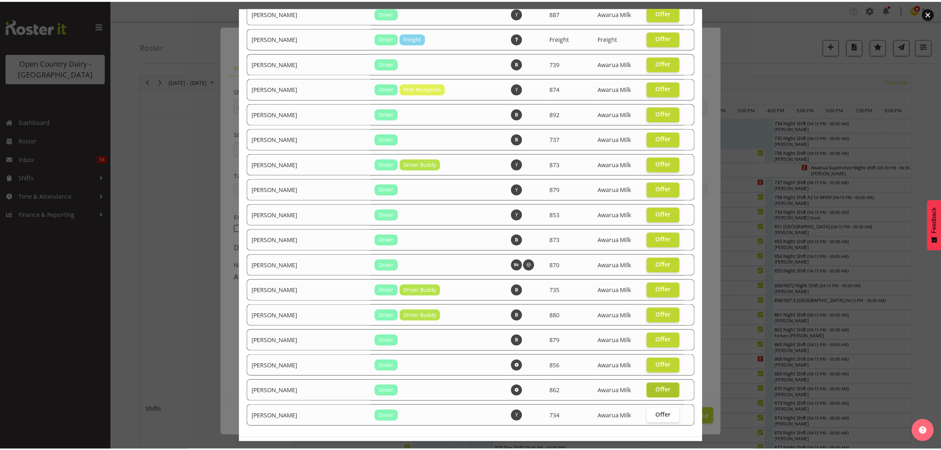
scroll to position [1018, 0]
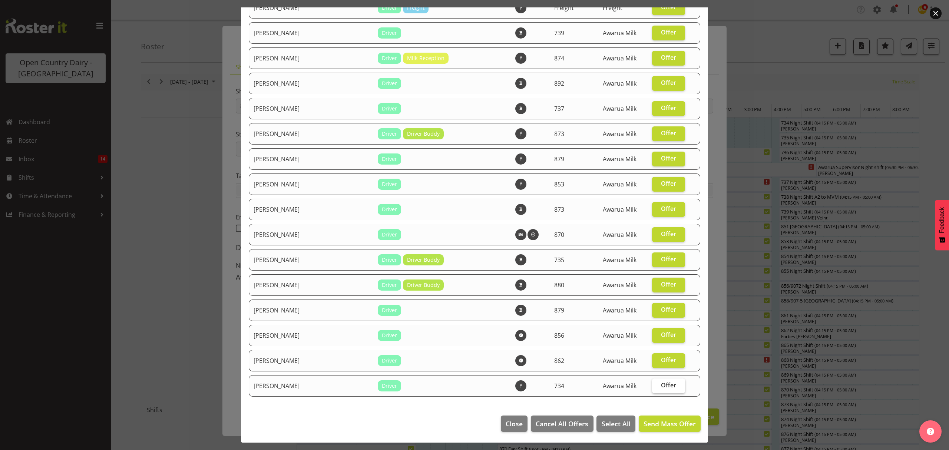
click at [652, 384] on label "Offer" at bounding box center [668, 385] width 33 height 15
click at [652, 384] on input "Offer" at bounding box center [654, 385] width 5 height 5
checkbox input "true"
click at [652, 420] on span "Send Mass Offer" at bounding box center [669, 423] width 52 height 9
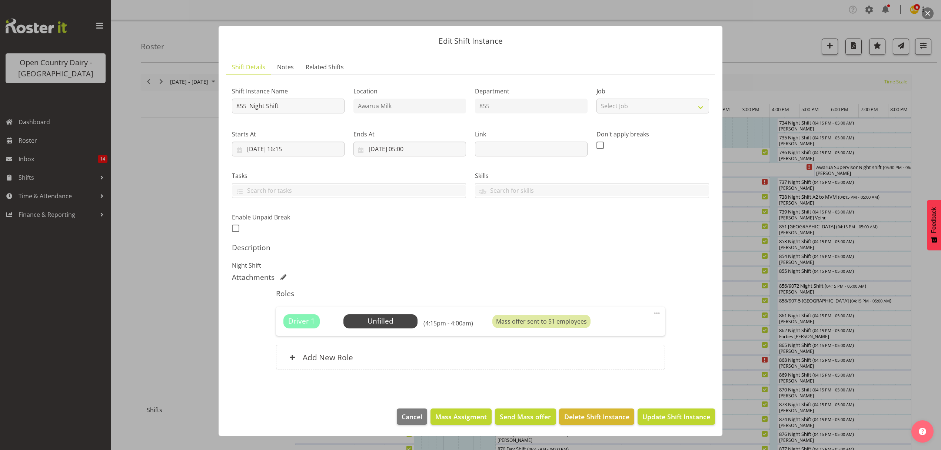
click at [173, 315] on div at bounding box center [470, 225] width 941 height 450
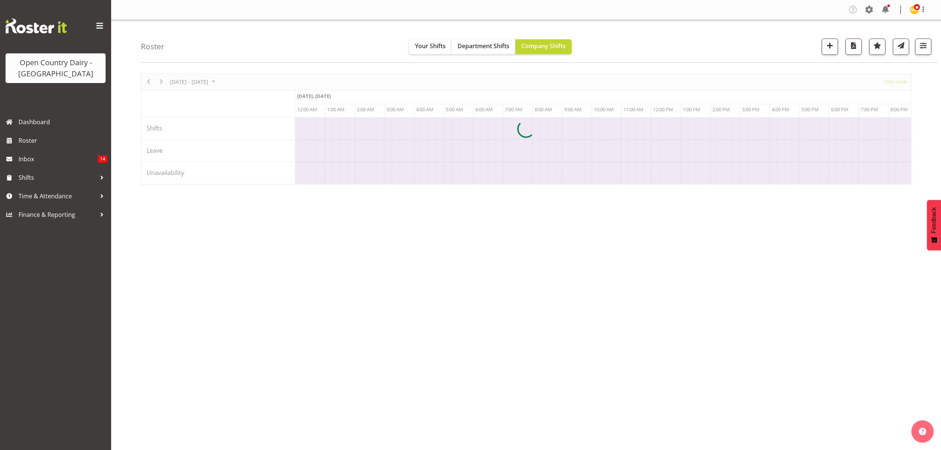
scroll to position [0, 3558]
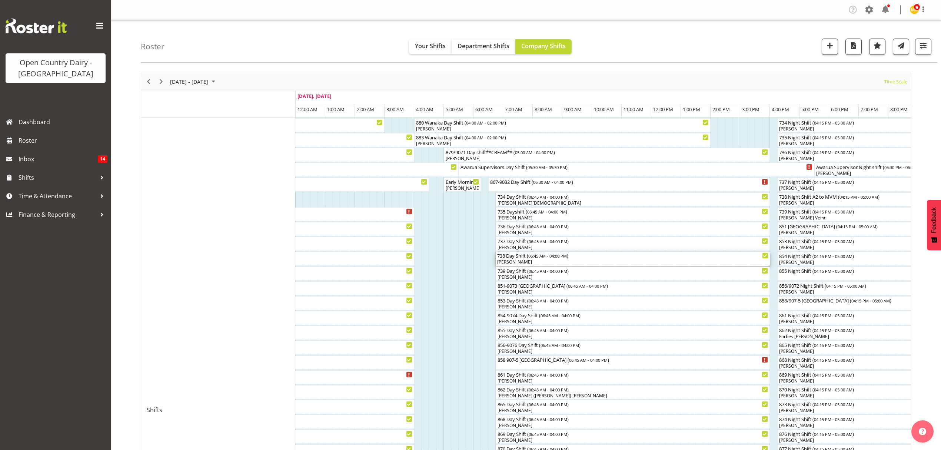
drag, startPoint x: 503, startPoint y: 256, endPoint x: 453, endPoint y: 238, distance: 53.7
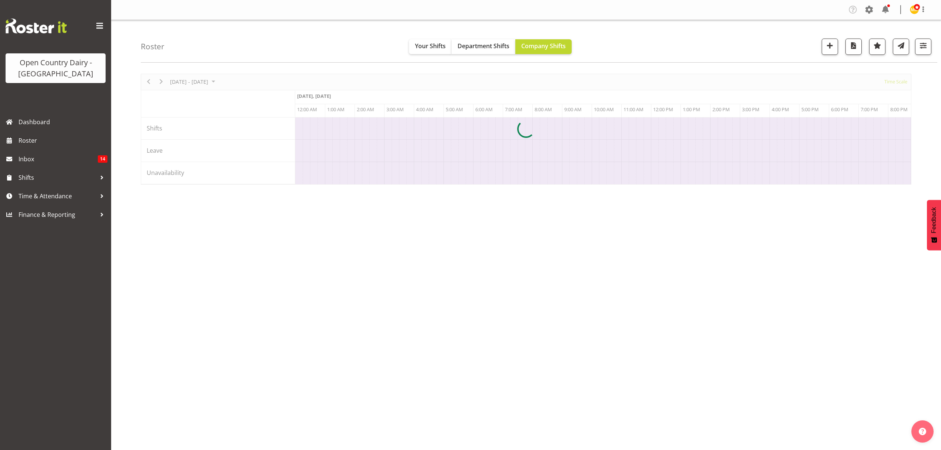
scroll to position [0, 3558]
